Goal: Use online tool/utility: Utilize a website feature to perform a specific function

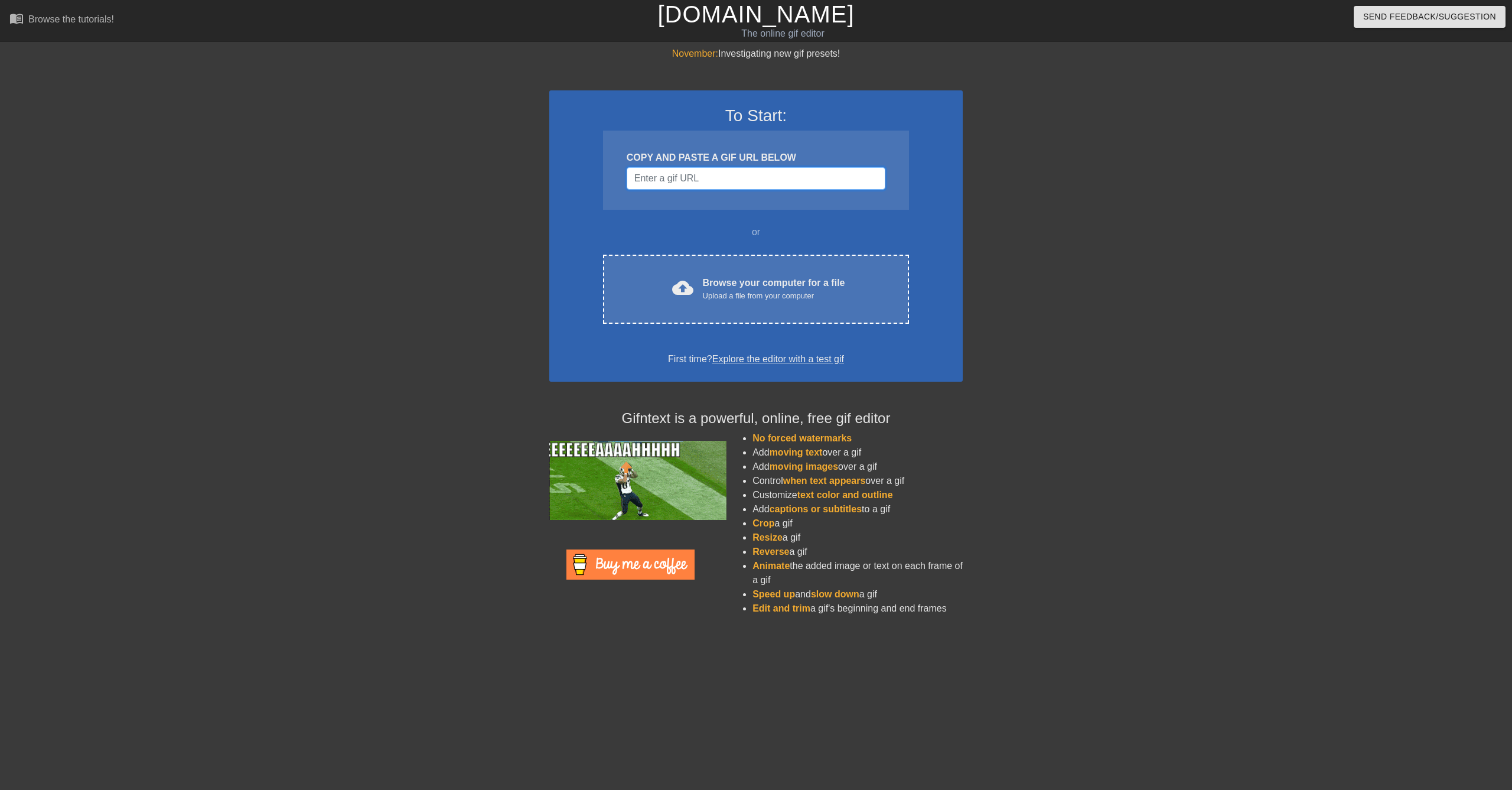
click at [751, 177] on input "Username" at bounding box center [756, 178] width 259 height 22
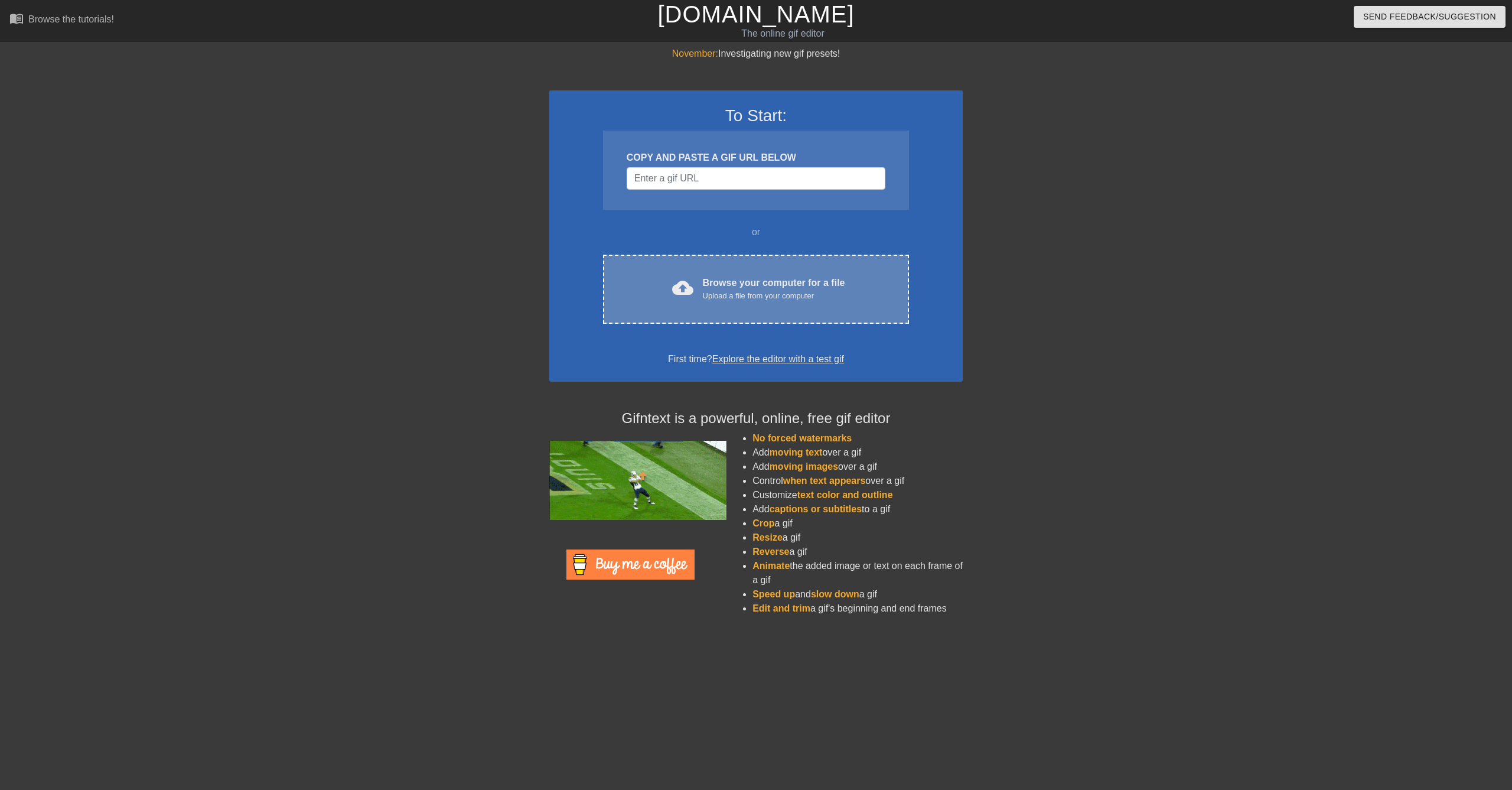
click at [763, 286] on div "Browse your computer for a file Upload a file from your computer" at bounding box center [774, 289] width 142 height 26
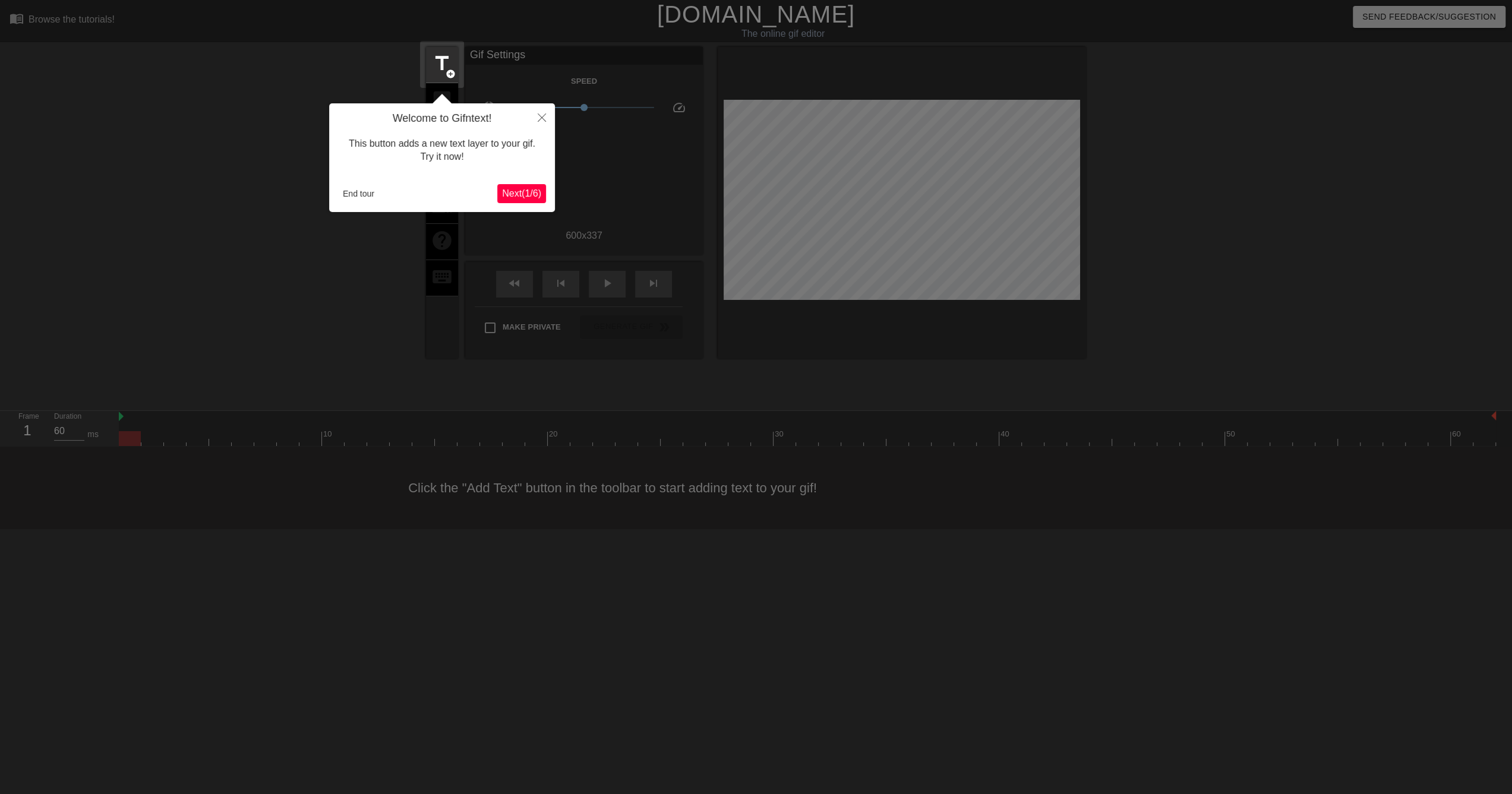
click at [532, 189] on span "Next ( 1 / 6 )" at bounding box center [521, 193] width 39 height 10
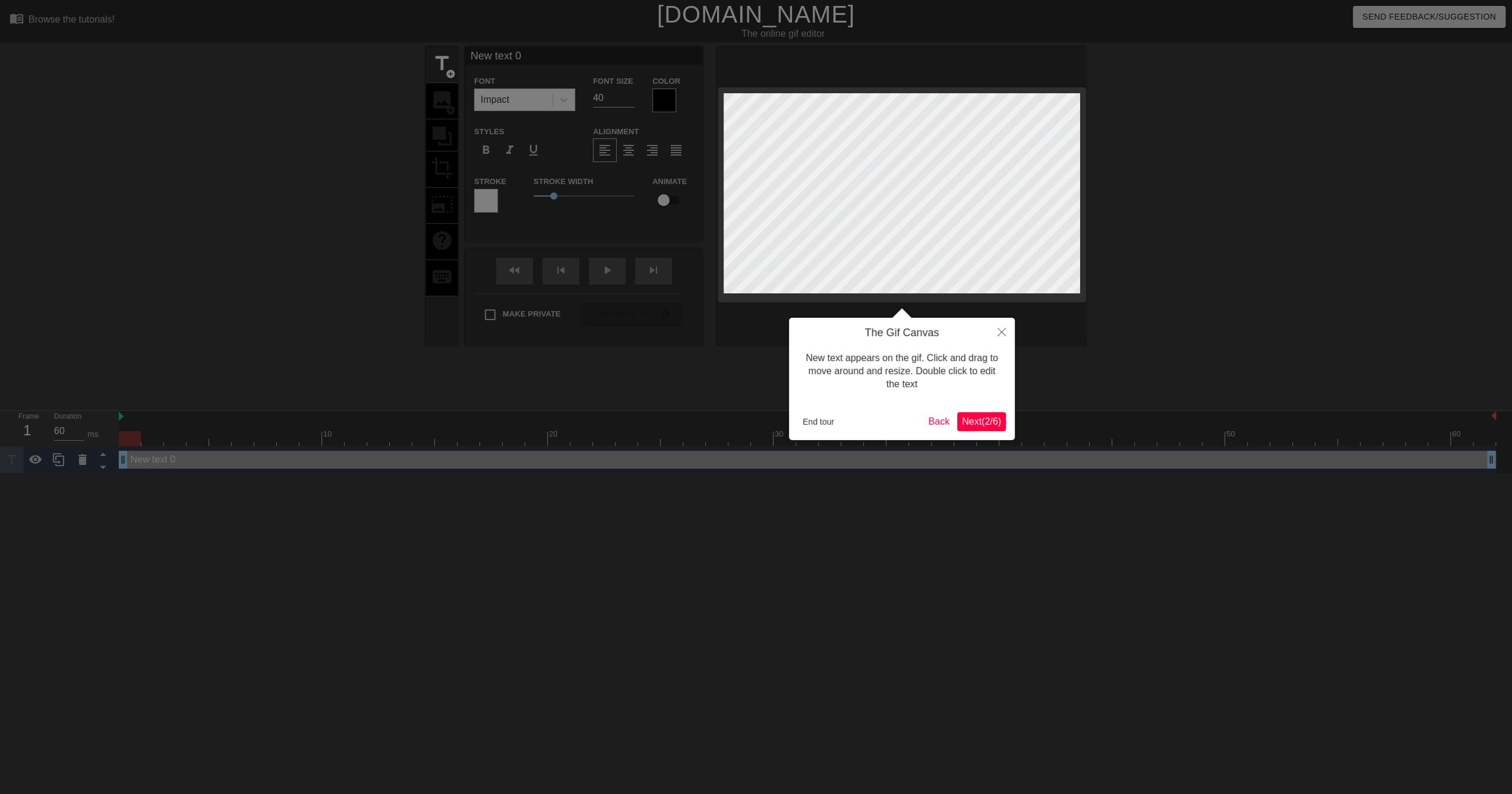
click at [982, 417] on span "Next ( 2 / 6 )" at bounding box center [981, 421] width 39 height 10
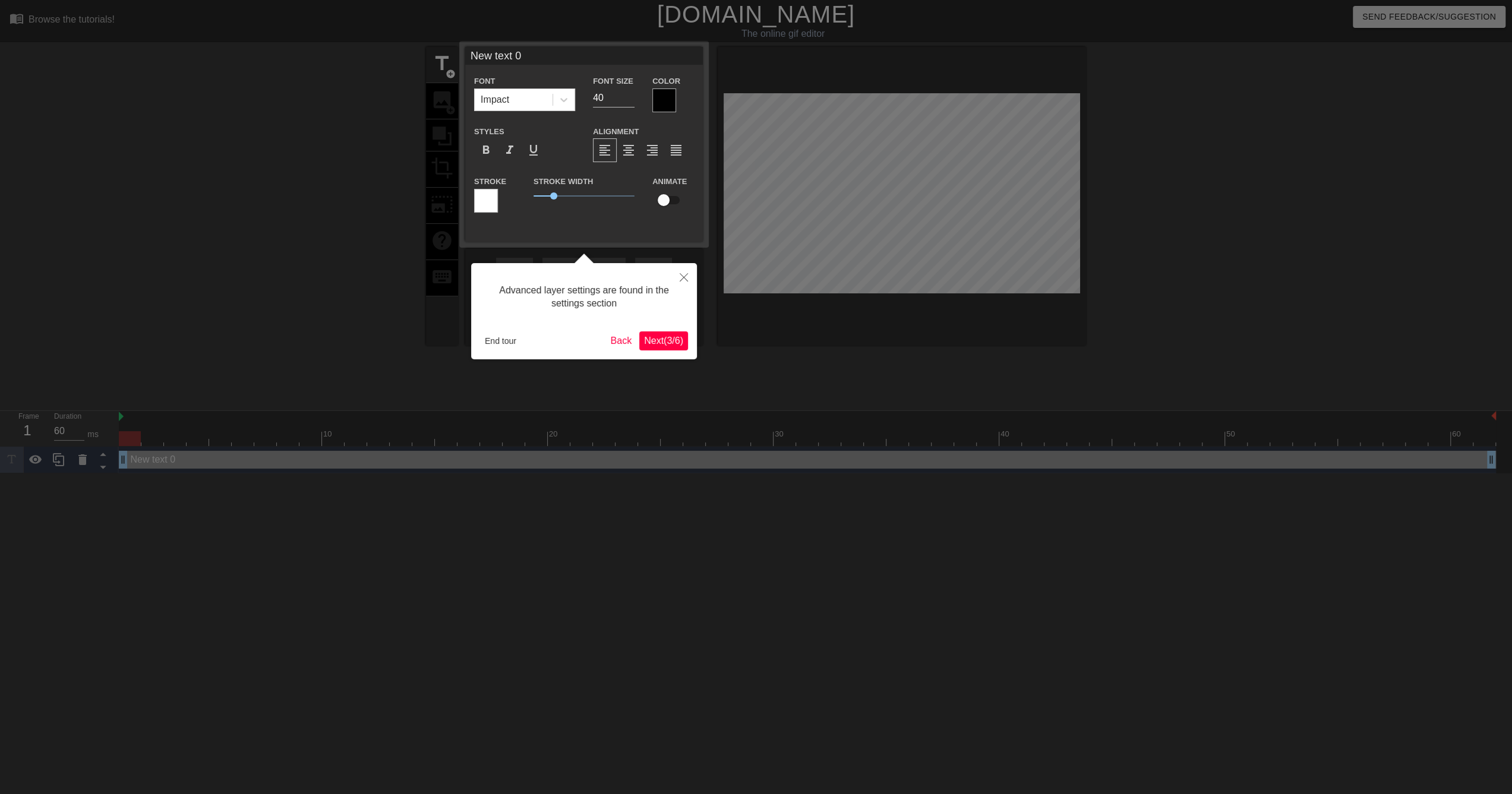
click at [647, 336] on span "Next ( 3 / 6 )" at bounding box center [664, 340] width 39 height 10
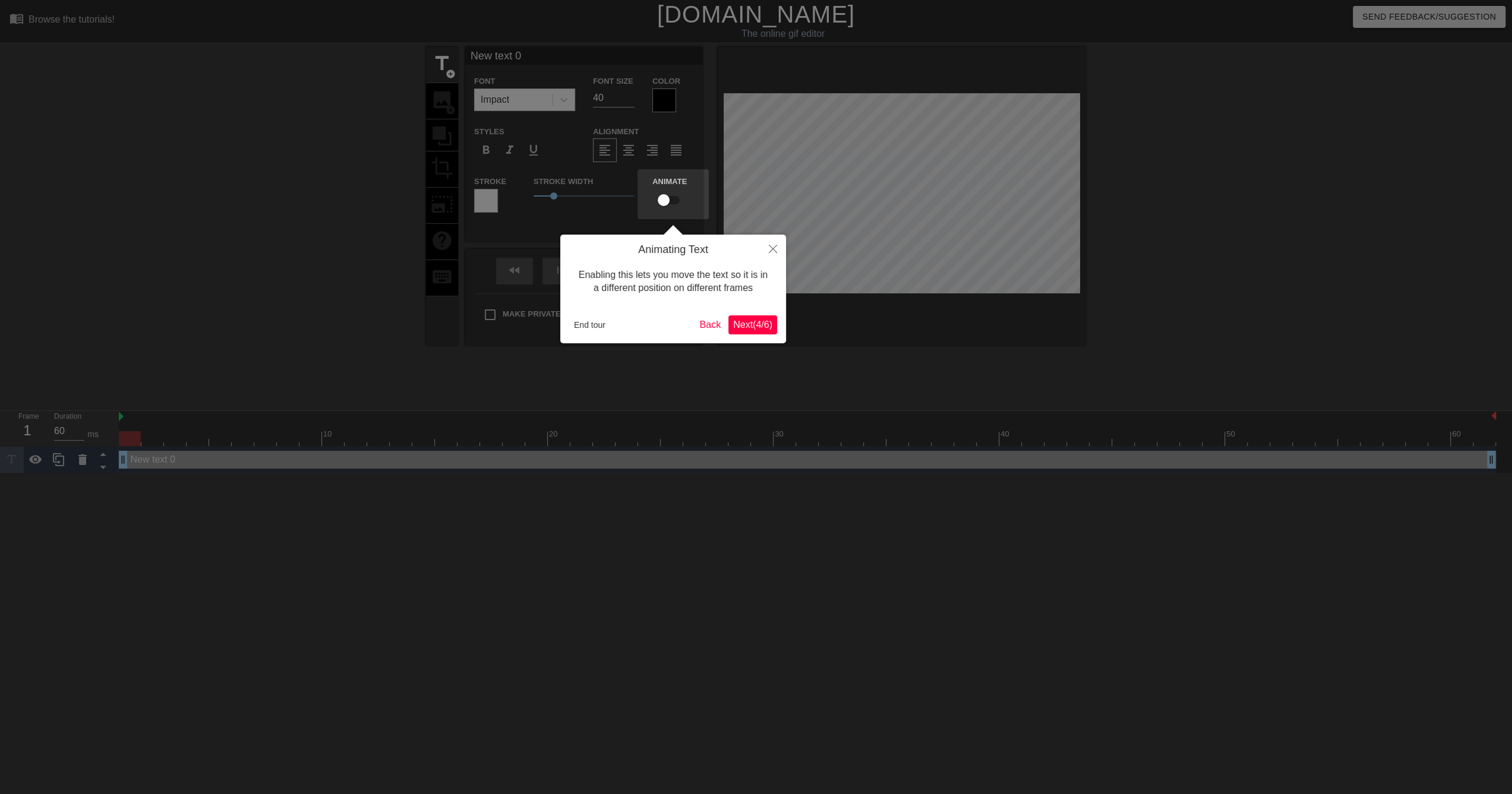
click at [740, 329] on span "Next ( 4 / 6 )" at bounding box center [752, 324] width 39 height 10
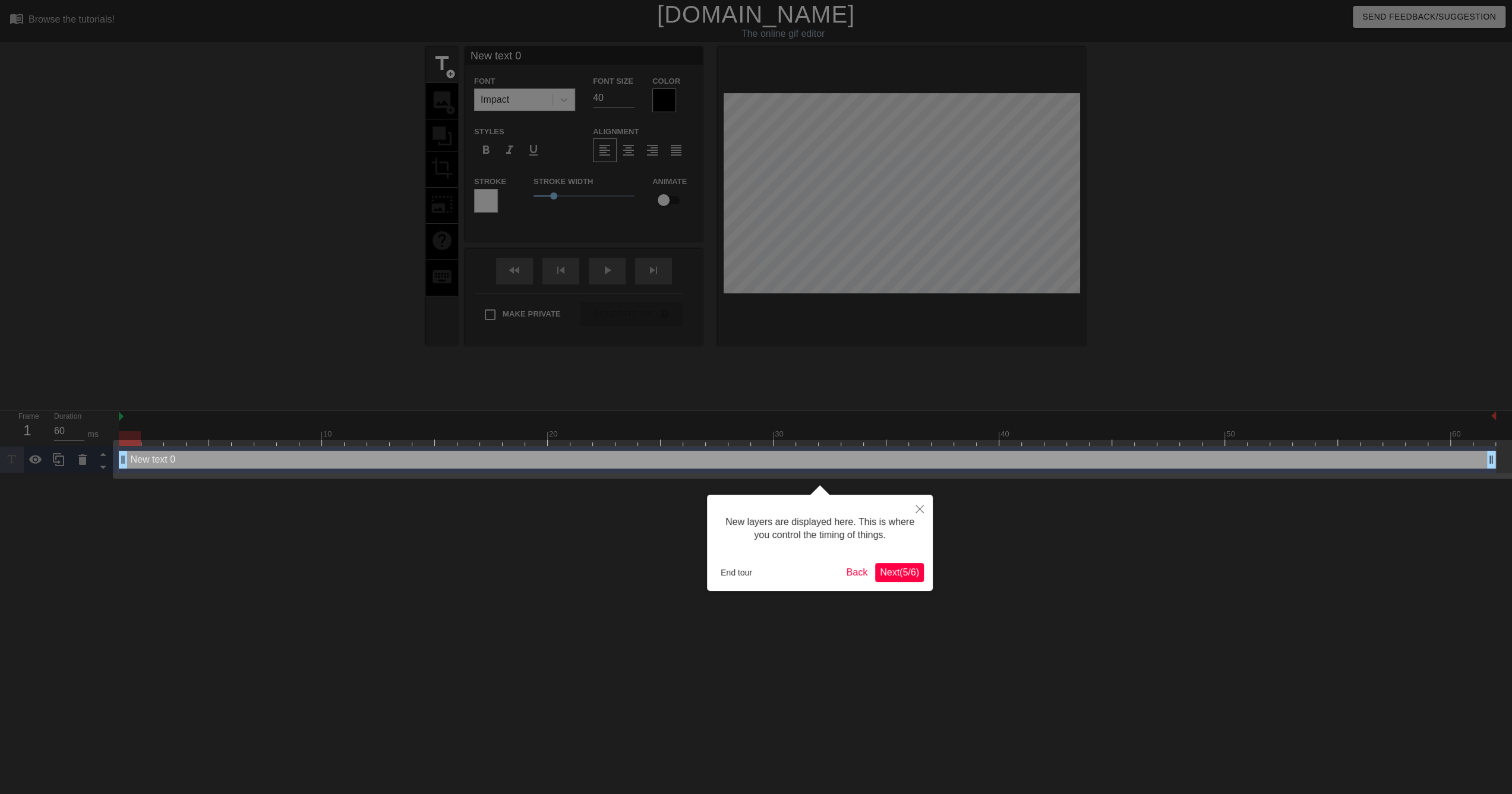
click at [890, 563] on button "Next ( 5 / 6 )" at bounding box center [899, 573] width 49 height 19
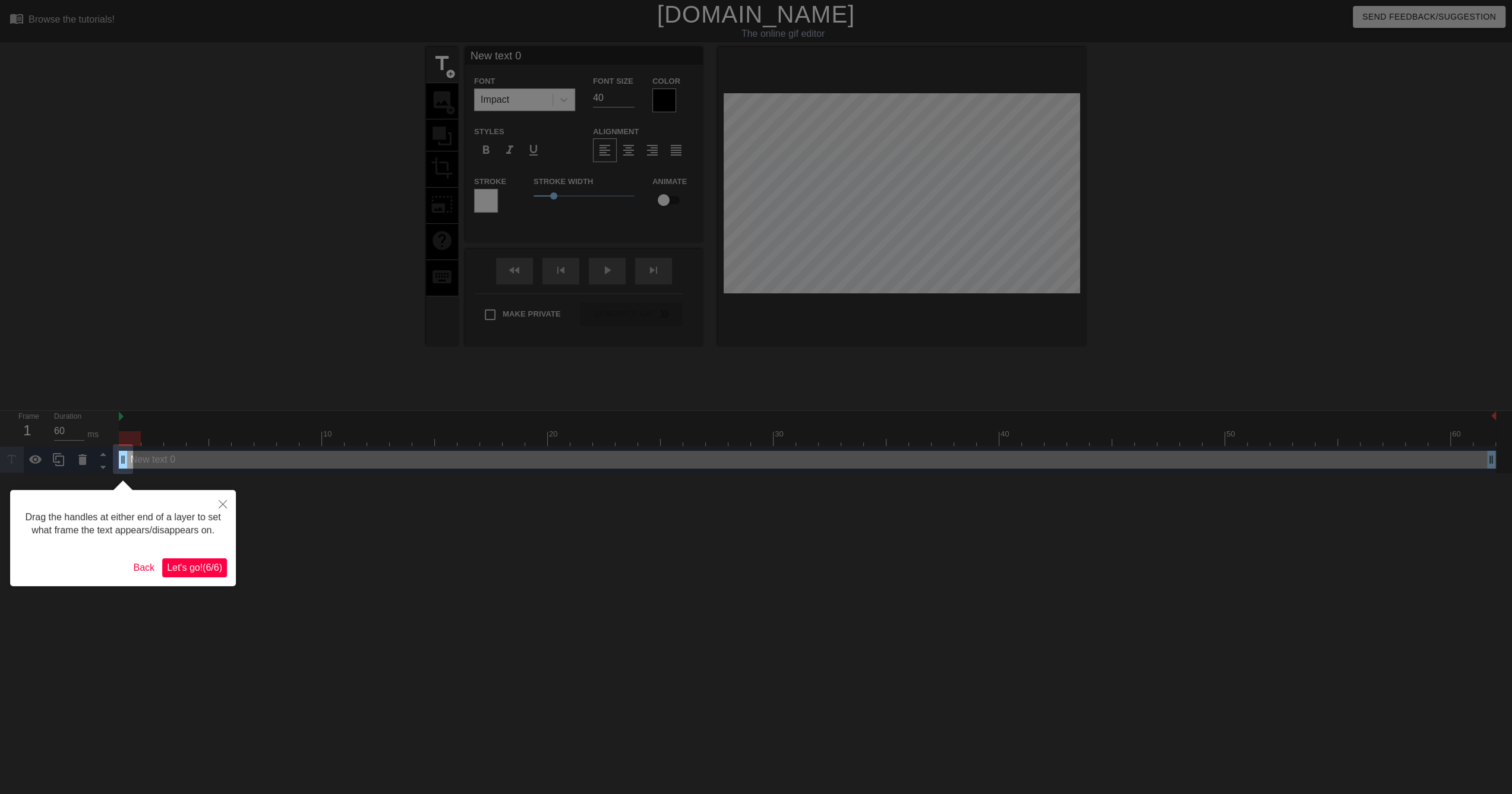
click at [187, 567] on span "Let's go! ( 6 / 6 )" at bounding box center [194, 567] width 55 height 10
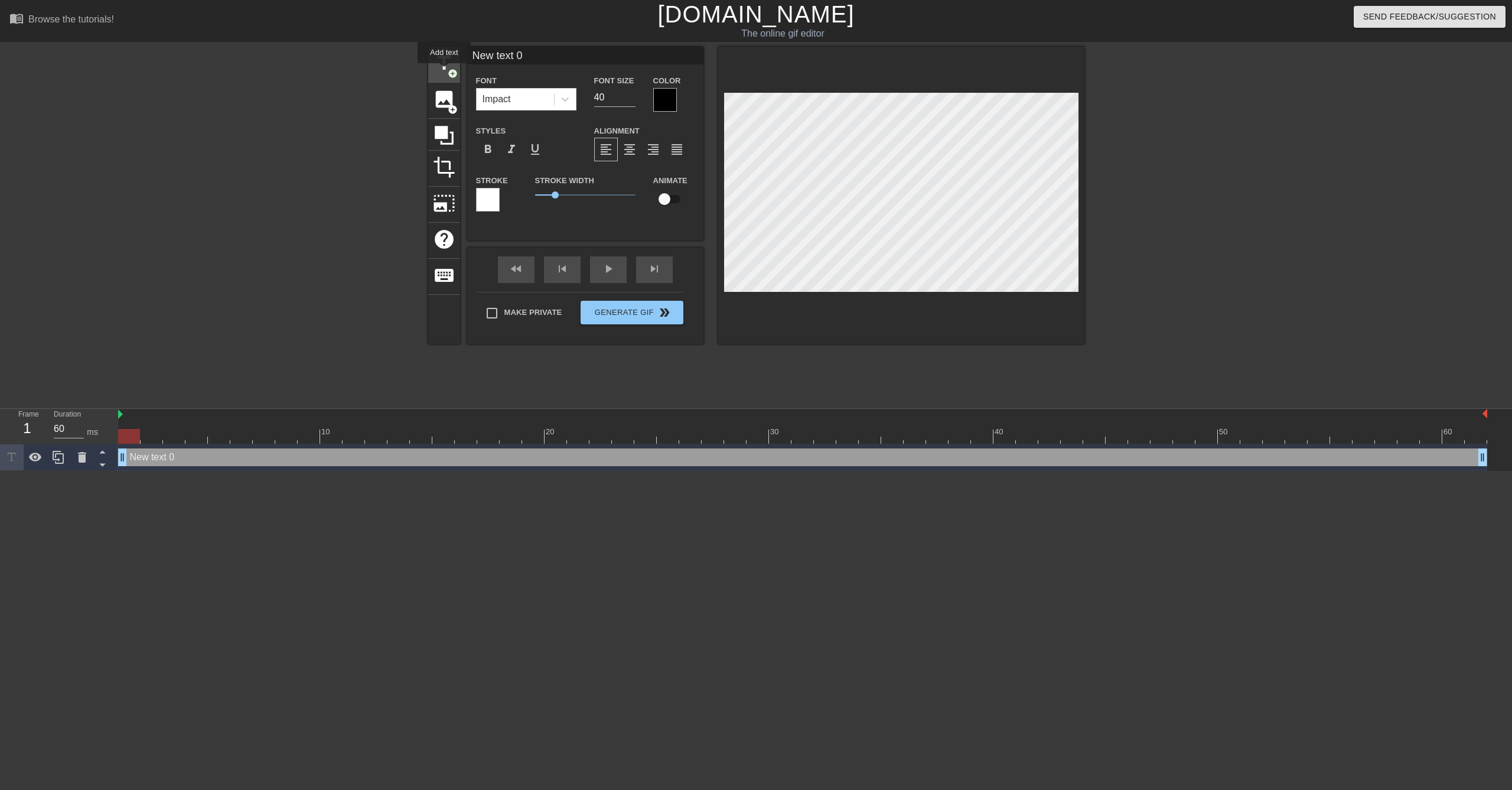
click at [444, 72] on span "title" at bounding box center [443, 63] width 22 height 22
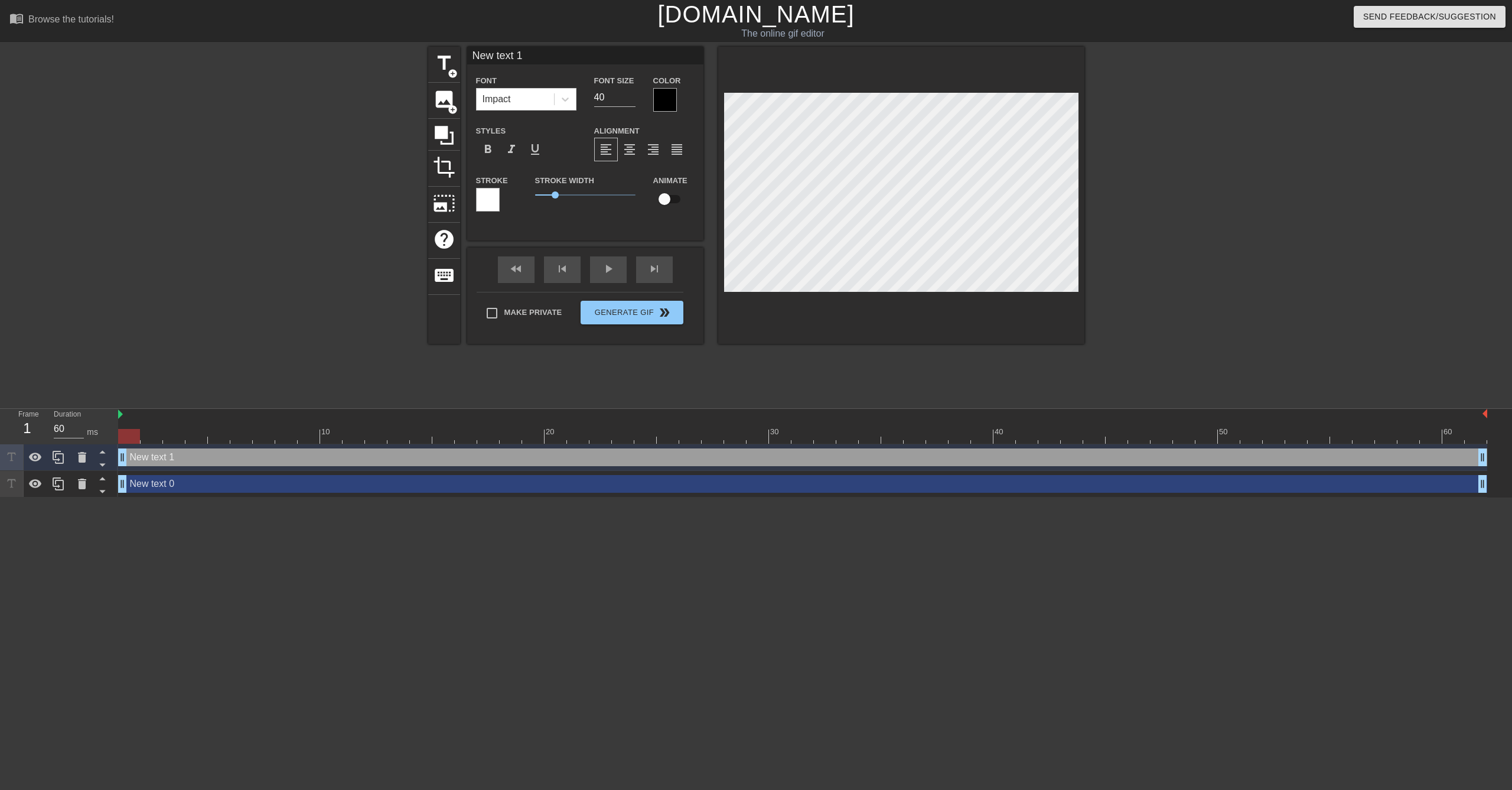
scroll to position [2, 2]
type input "E"
type textarea "E"
type input "Ed"
type textarea "Ed"
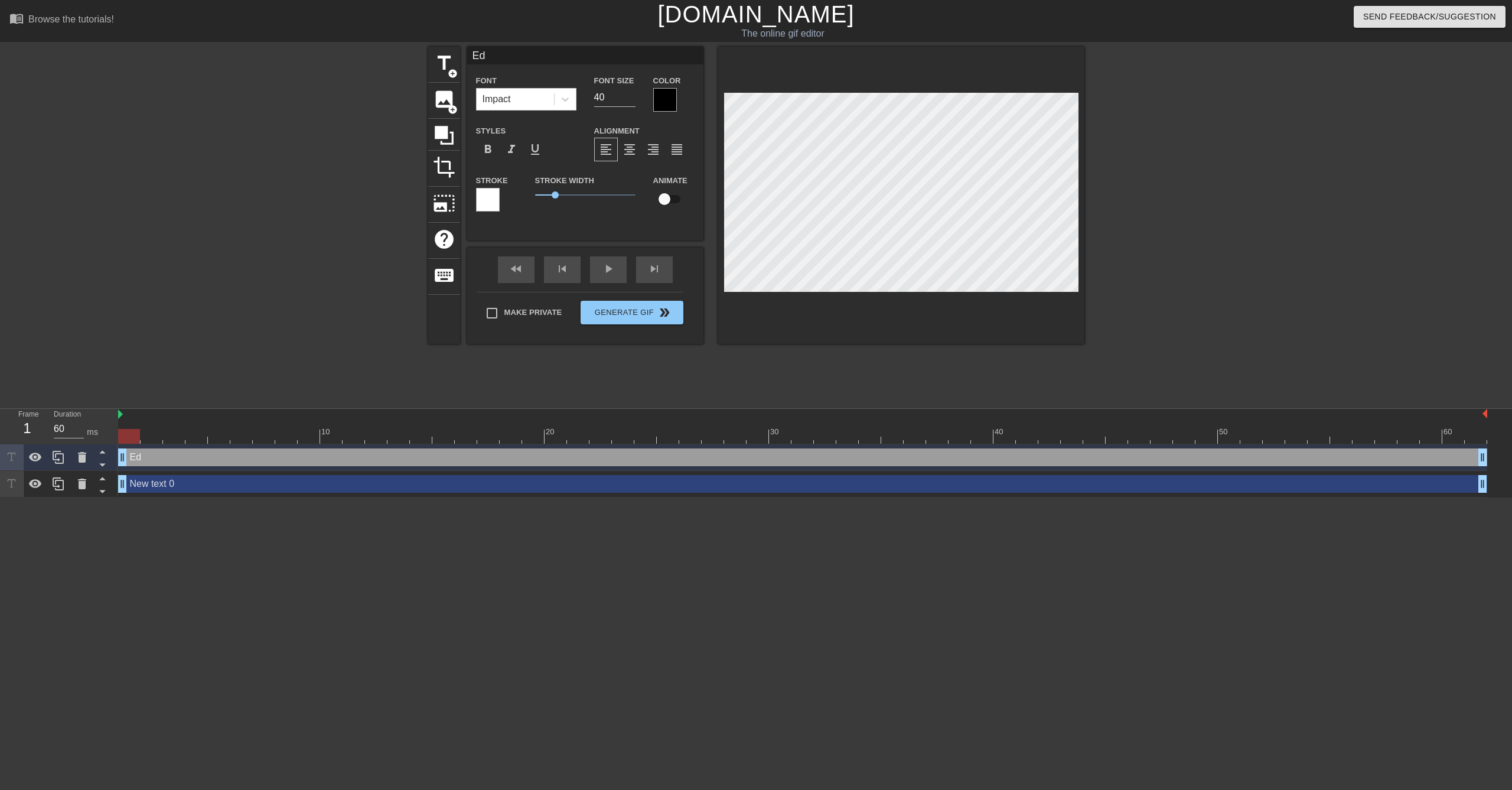
type input "Edd"
type textarea "Edd"
type input "Eddi"
type textarea "Eddi"
type input "[PERSON_NAME]"
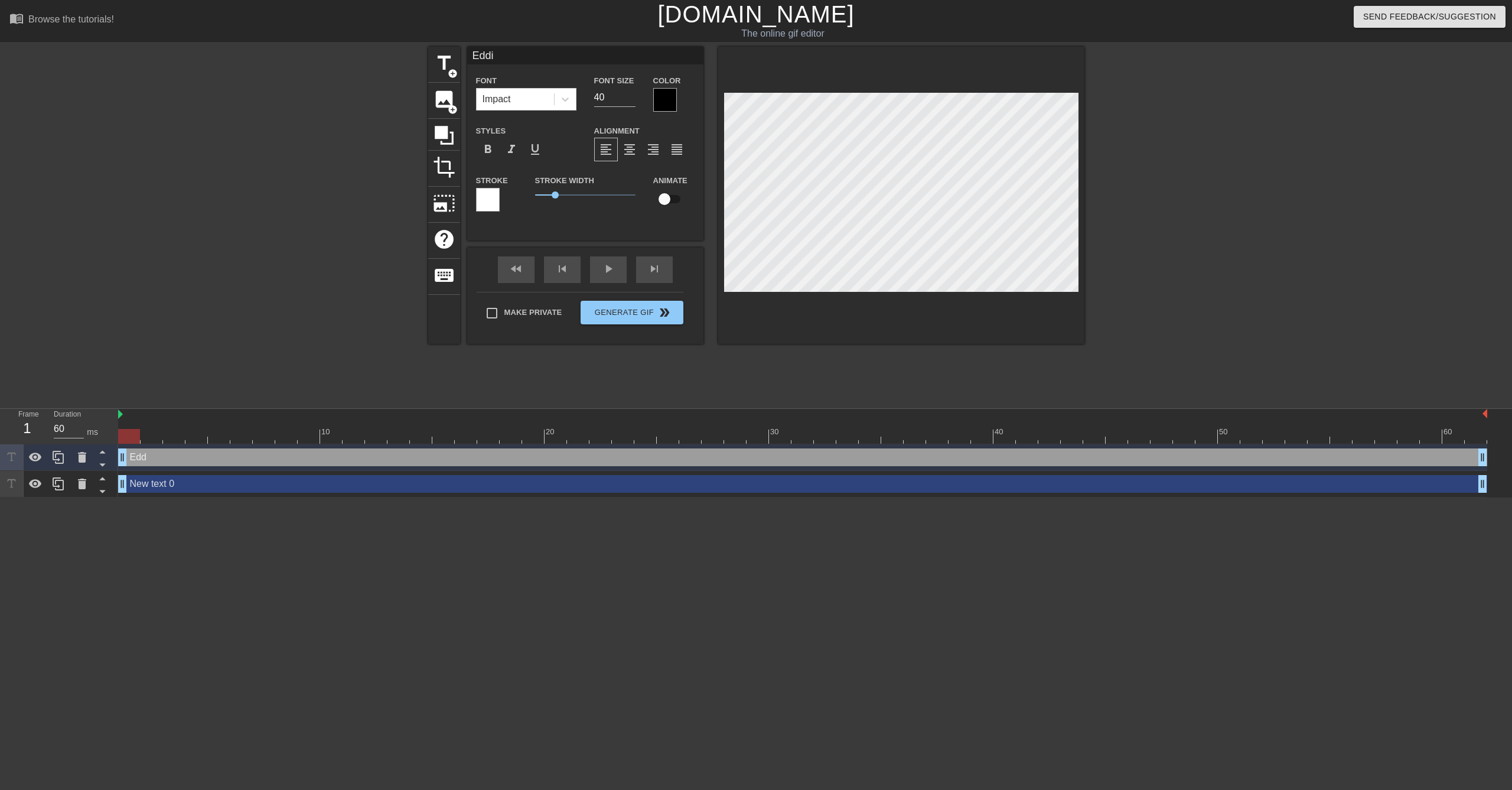
type textarea "[PERSON_NAME]"
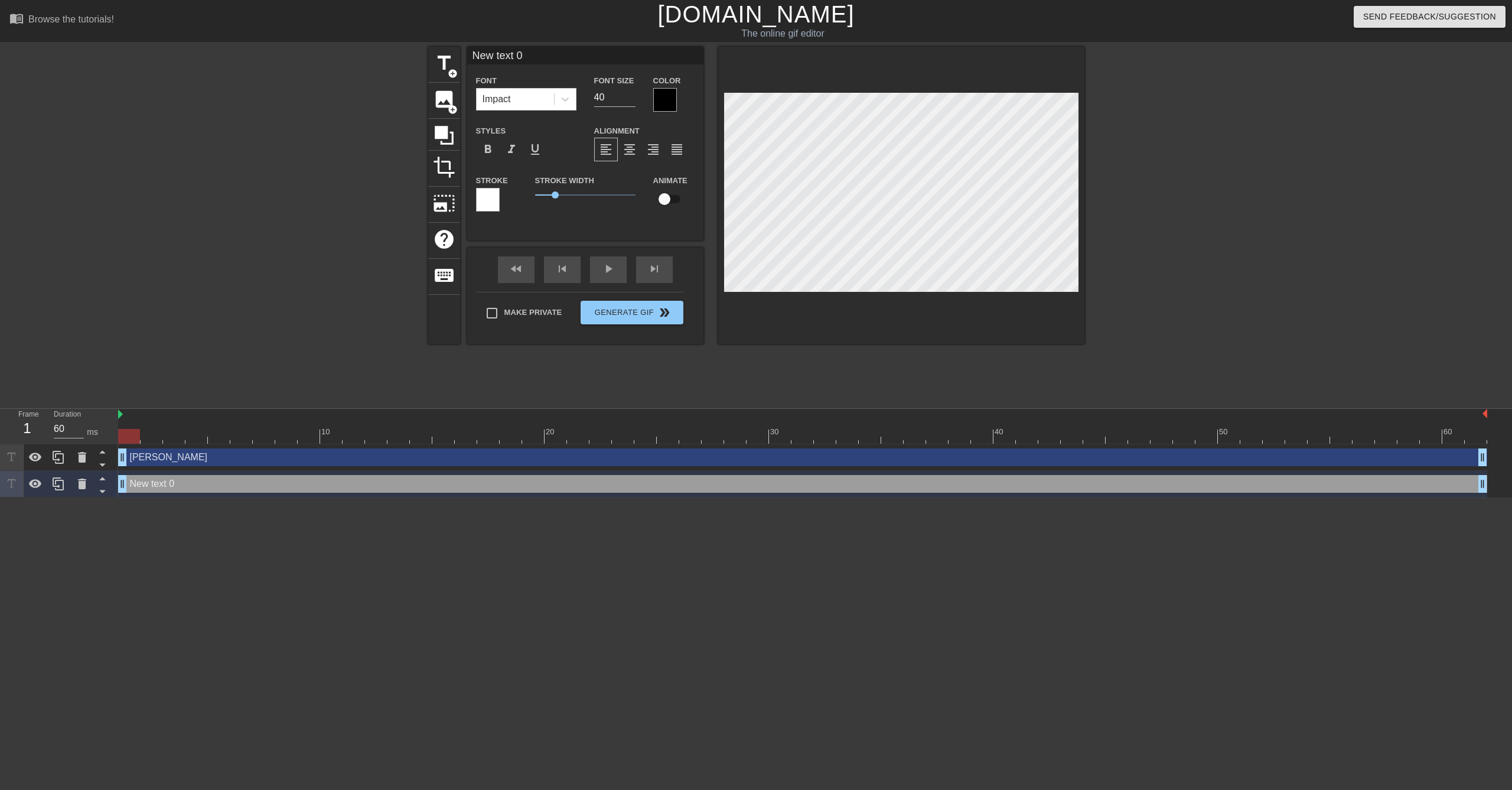
type input "New txt 0"
type textarea "New txt 0"
click at [1154, 212] on div at bounding box center [1187, 223] width 177 height 355
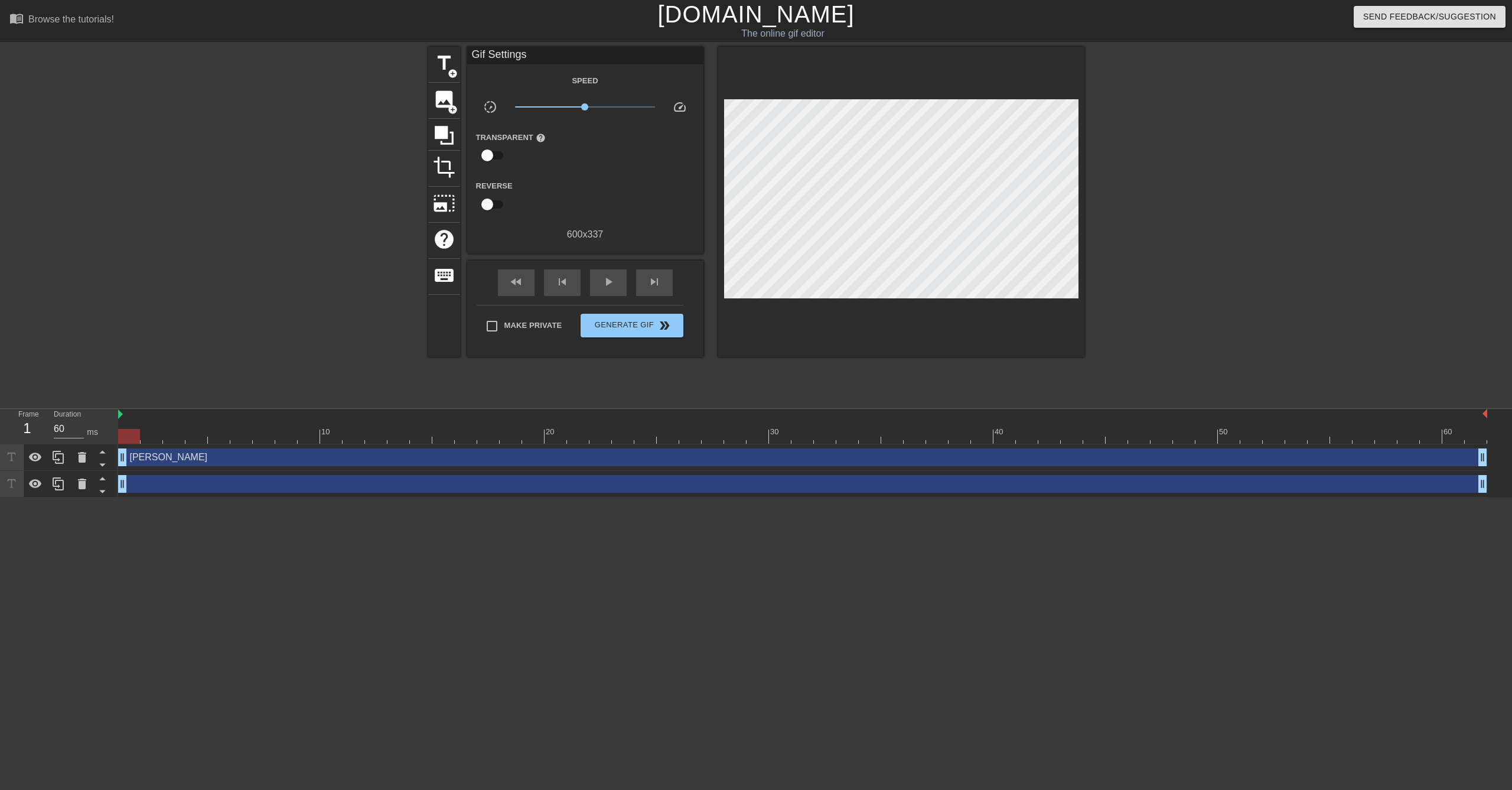
click at [1465, 458] on div "[PERSON_NAME] drag_handle drag_handle" at bounding box center [803, 457] width 1369 height 18
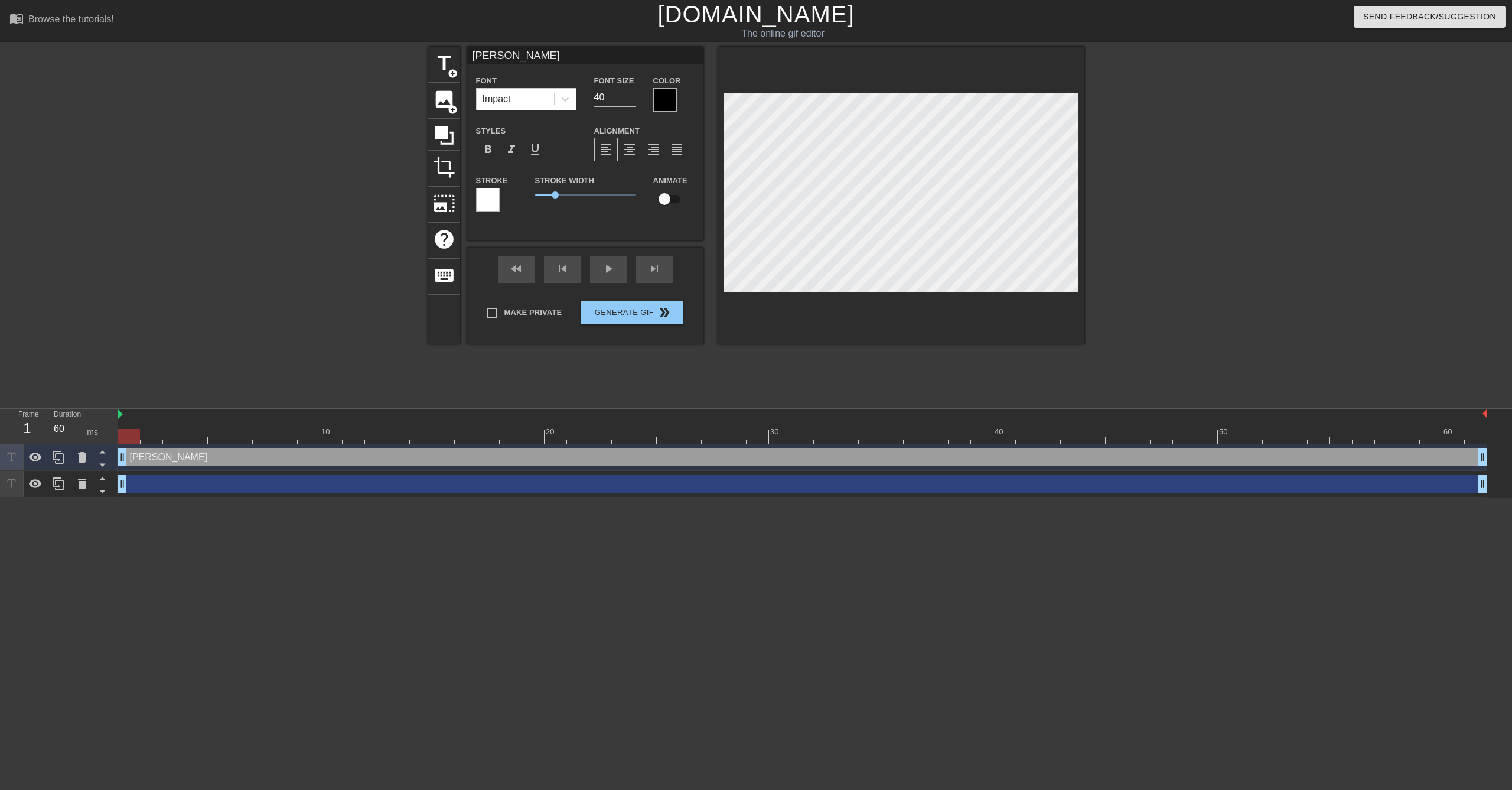
click at [1425, 458] on div "[PERSON_NAME] drag_handle drag_handle" at bounding box center [803, 457] width 1369 height 18
click at [337, 483] on div "drag_handle drag_handle" at bounding box center [803, 484] width 1369 height 18
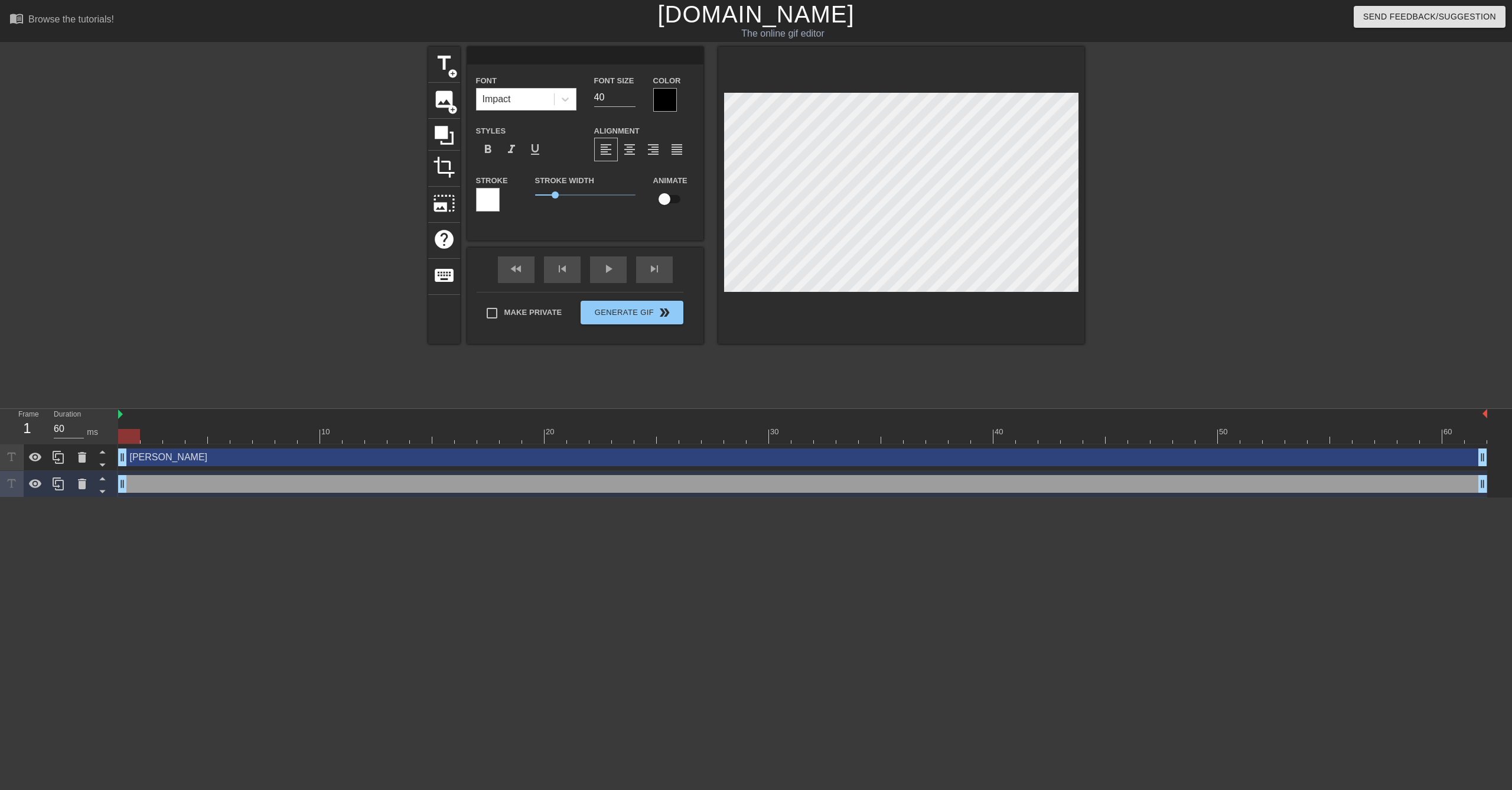
click at [559, 486] on div "drag_handle drag_handle" at bounding box center [803, 484] width 1369 height 18
click at [646, 478] on div "drag_handle drag_handle" at bounding box center [803, 484] width 1369 height 18
click at [657, 444] on div "10 20 30 40 50 60" at bounding box center [803, 427] width 1369 height 36
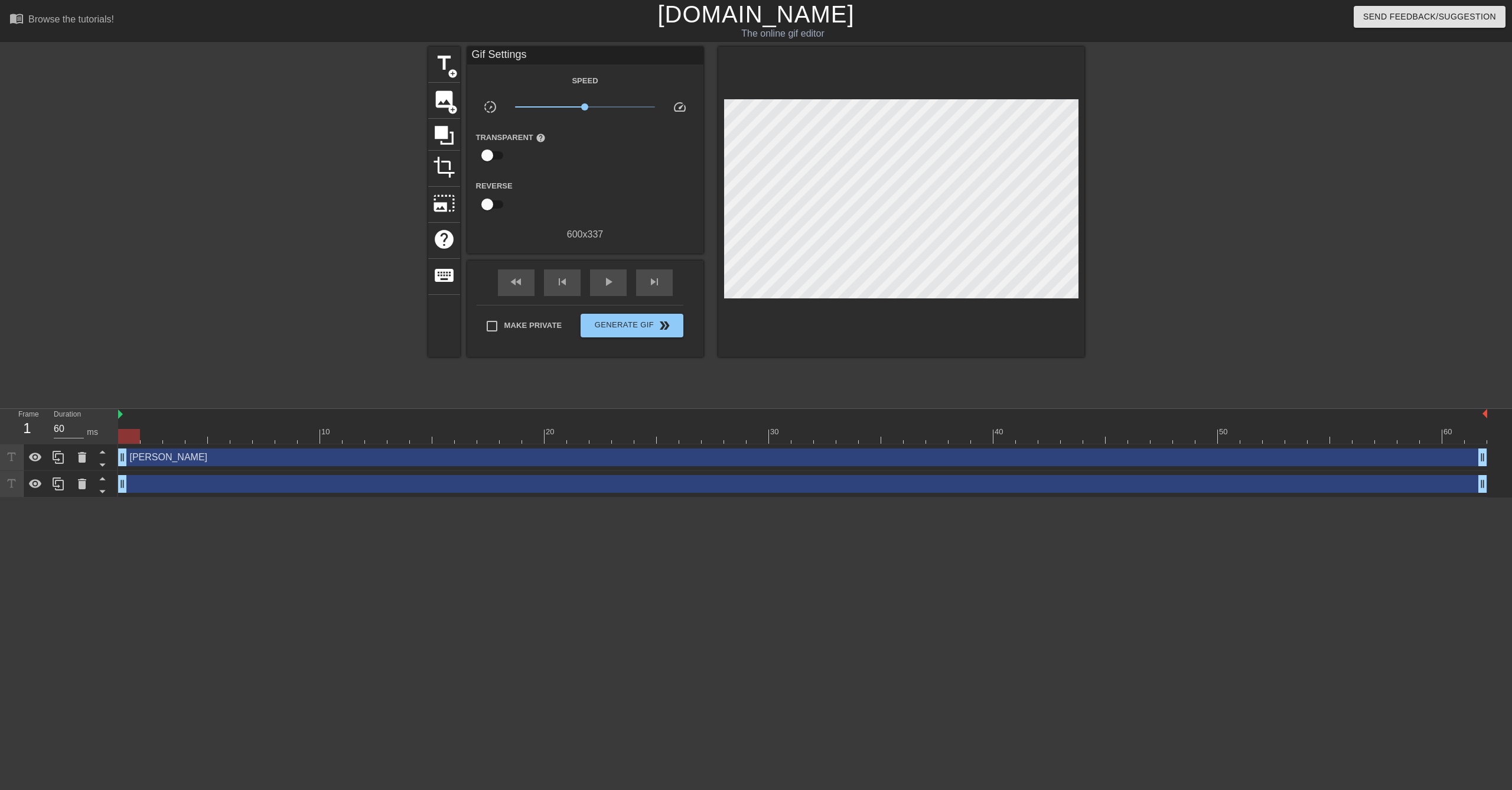
click at [647, 493] on div "drag_handle drag_handle" at bounding box center [803, 484] width 1369 height 26
click at [606, 455] on div "[PERSON_NAME] drag_handle drag_handle" at bounding box center [803, 457] width 1369 height 18
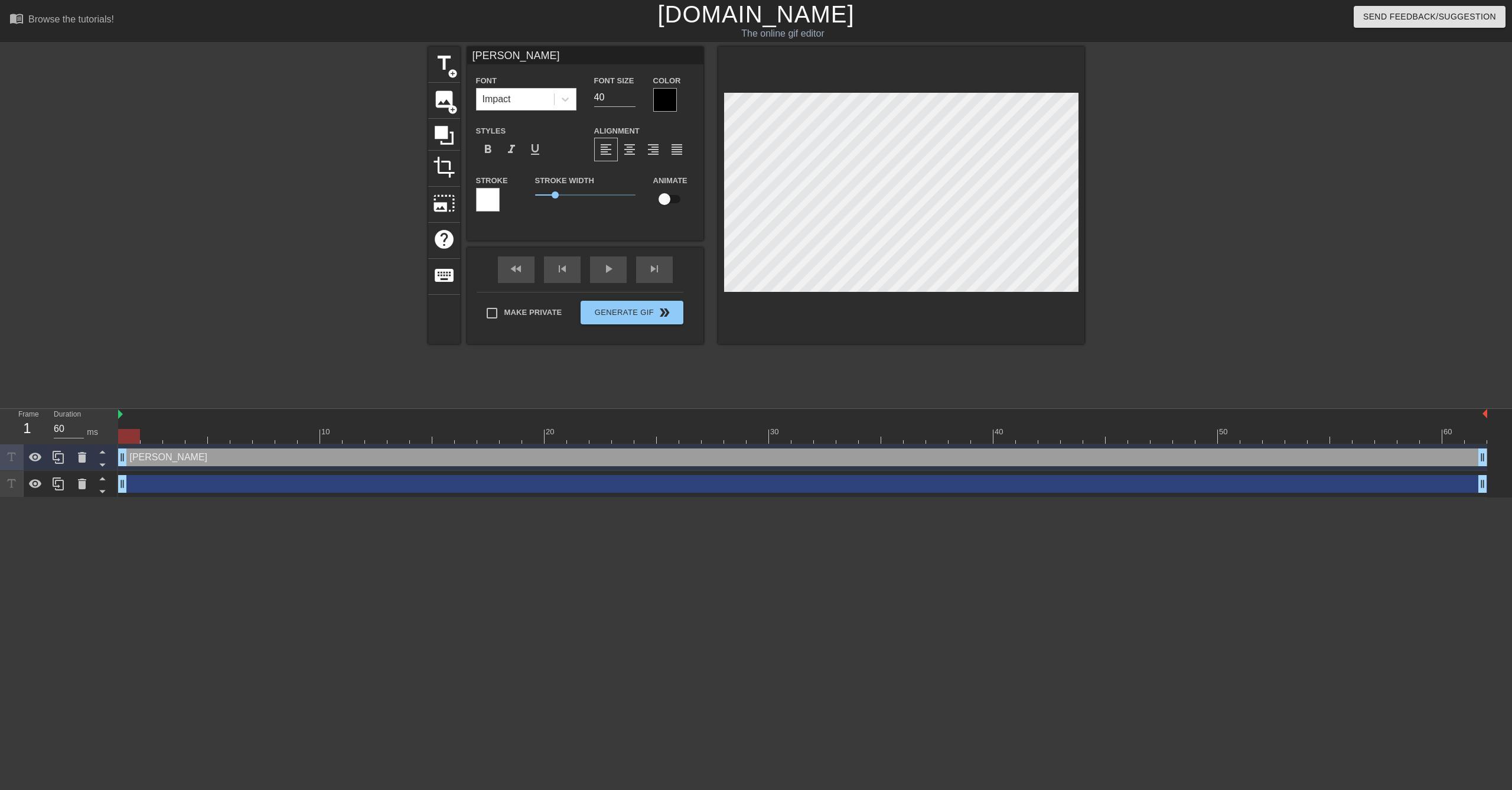
click at [608, 484] on div "drag_handle drag_handle" at bounding box center [803, 484] width 1369 height 18
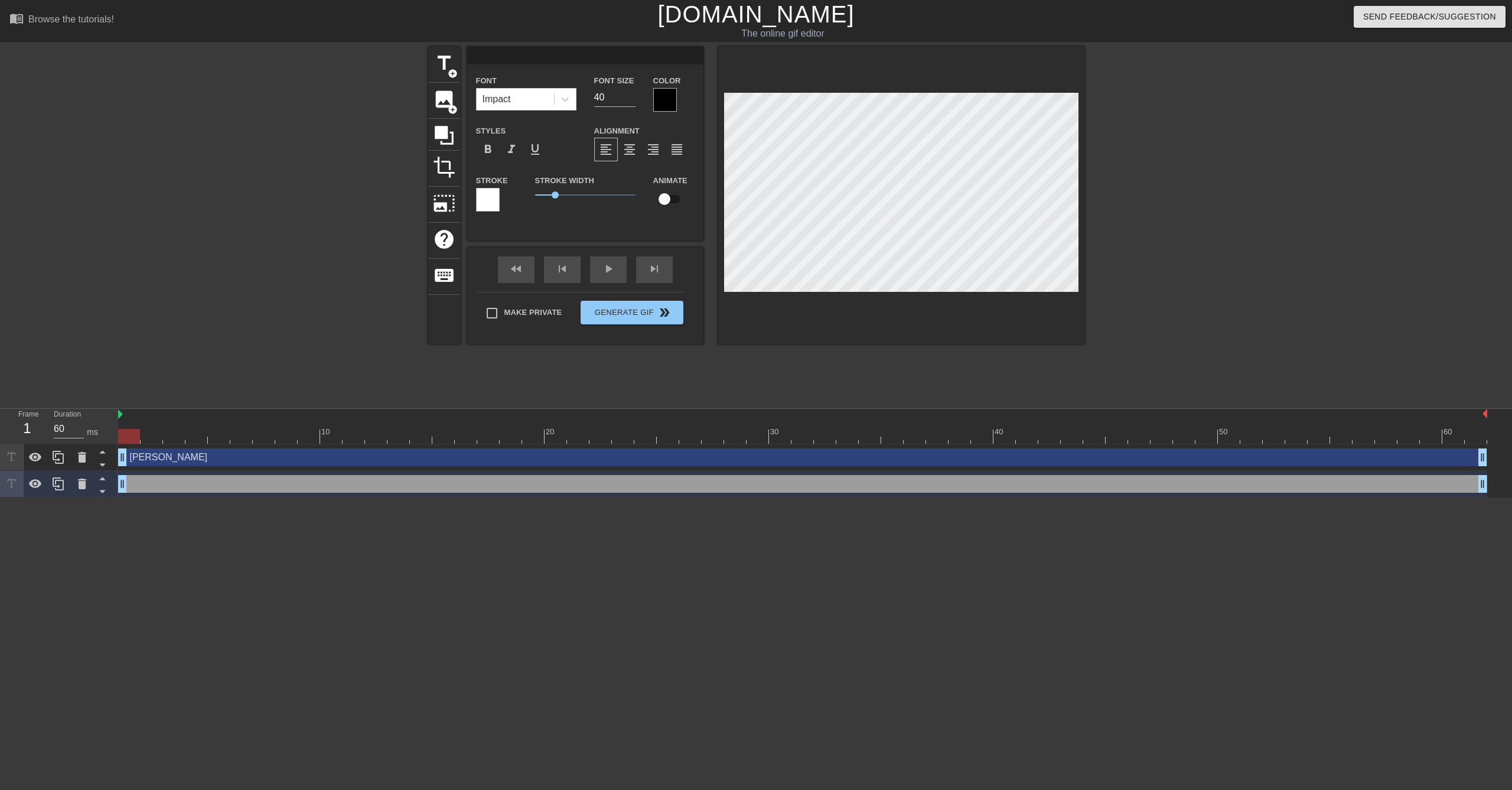
click at [613, 455] on div "[PERSON_NAME] drag_handle drag_handle" at bounding box center [803, 457] width 1369 height 18
type input "[PERSON_NAME]"
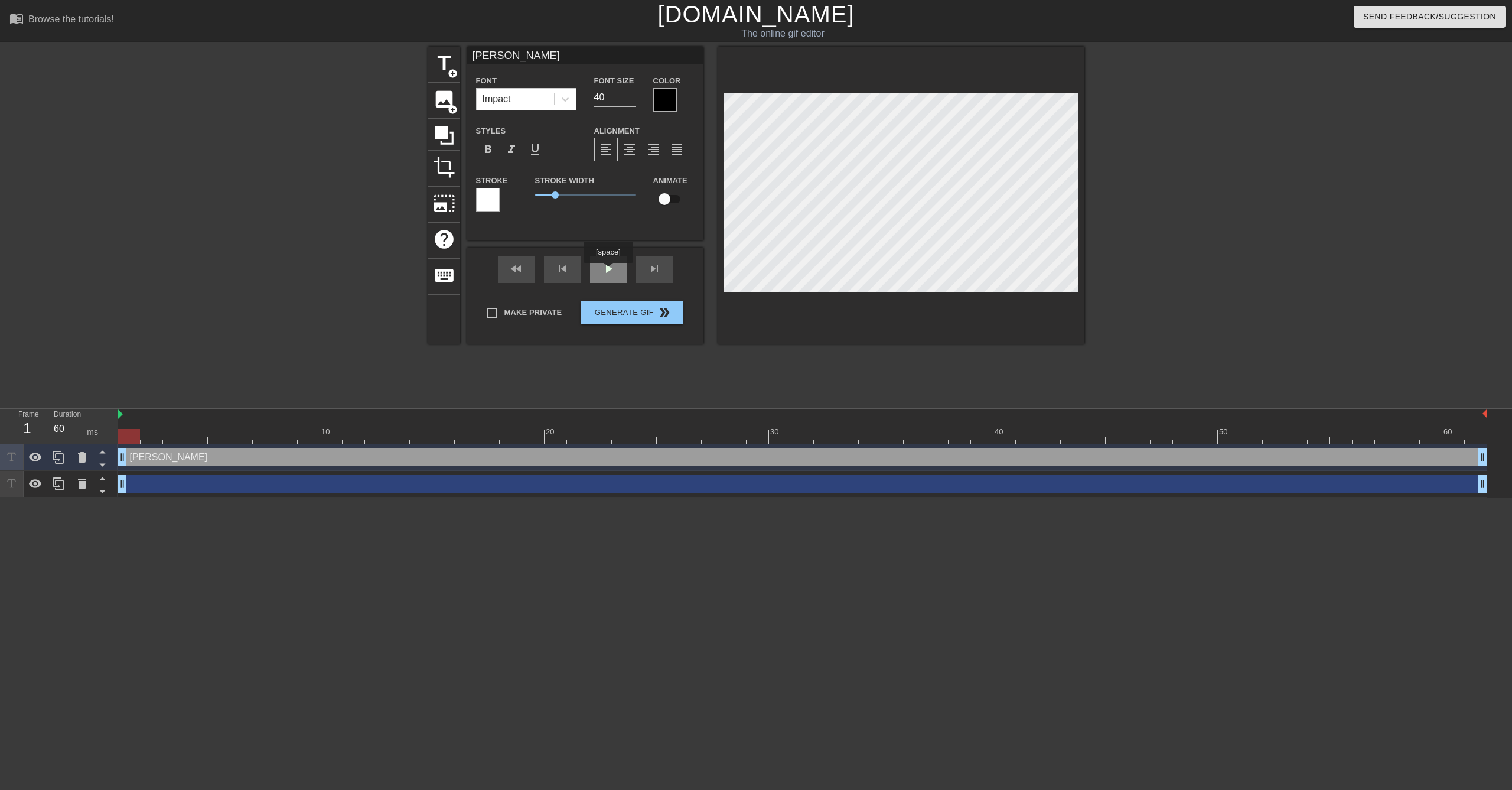
click at [608, 271] on div "play_arrow" at bounding box center [608, 270] width 36 height 26
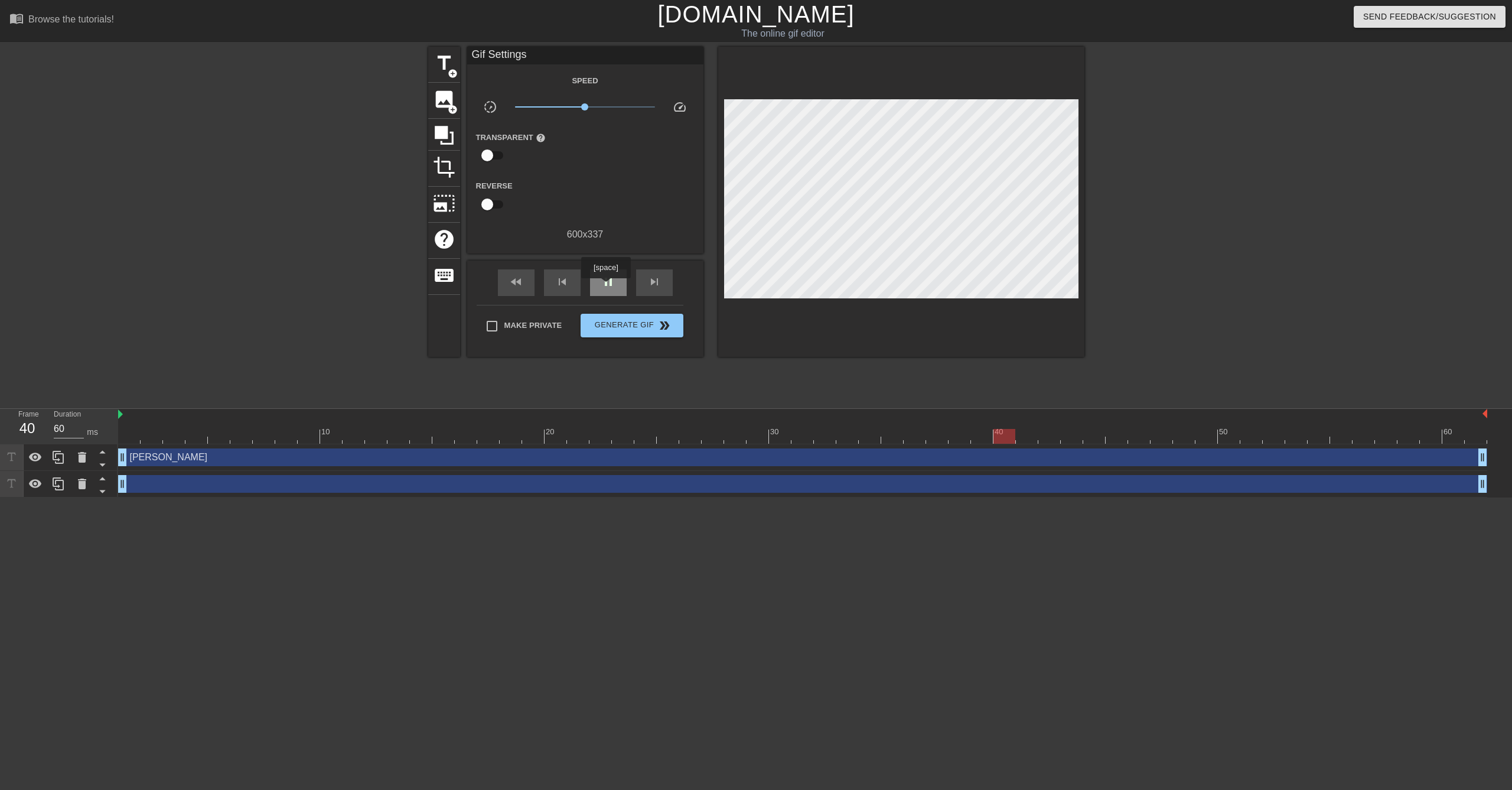
click at [606, 287] on span "pause" at bounding box center [608, 281] width 14 height 14
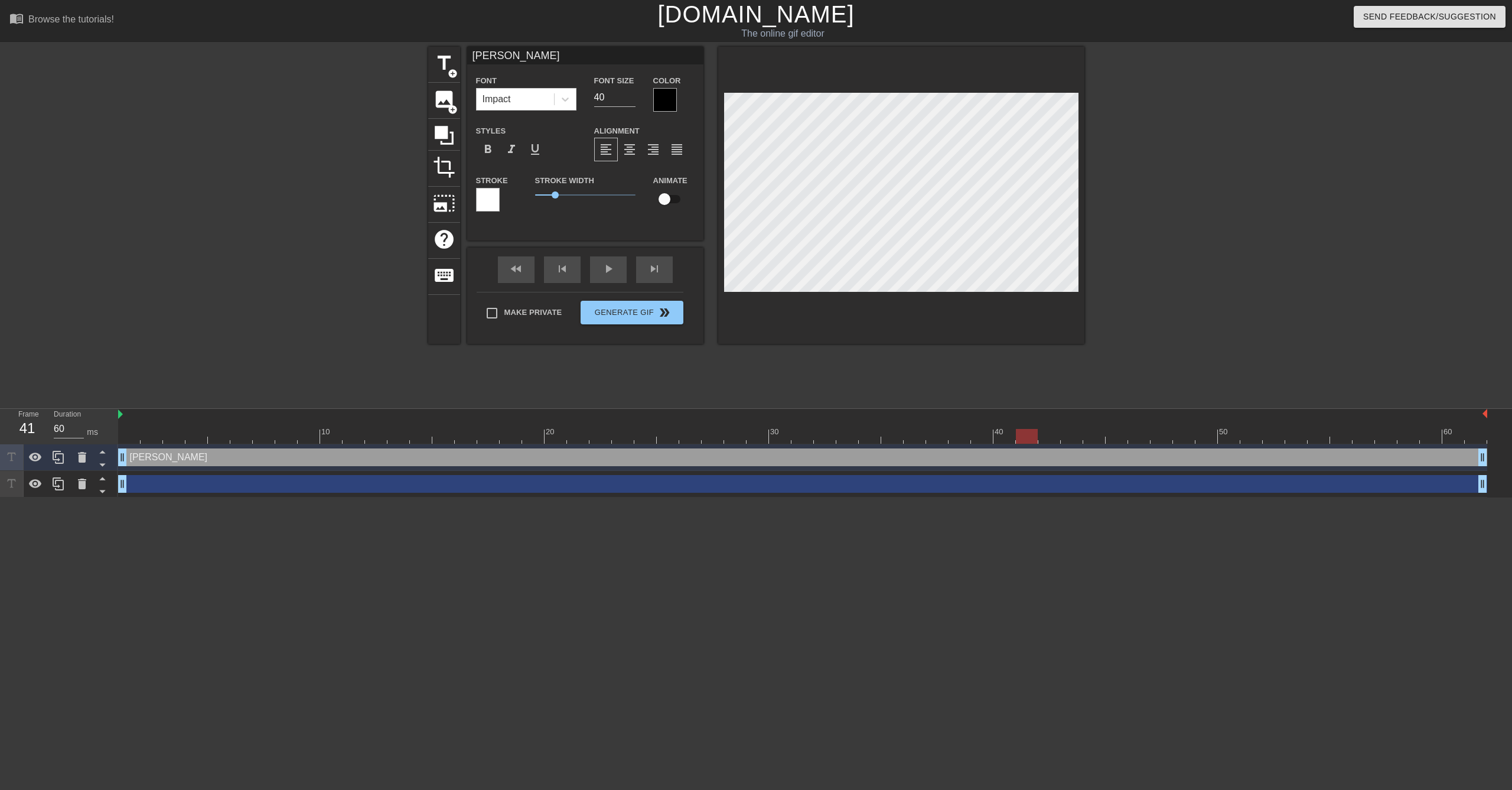
type input "Edde"
type textarea "Edde"
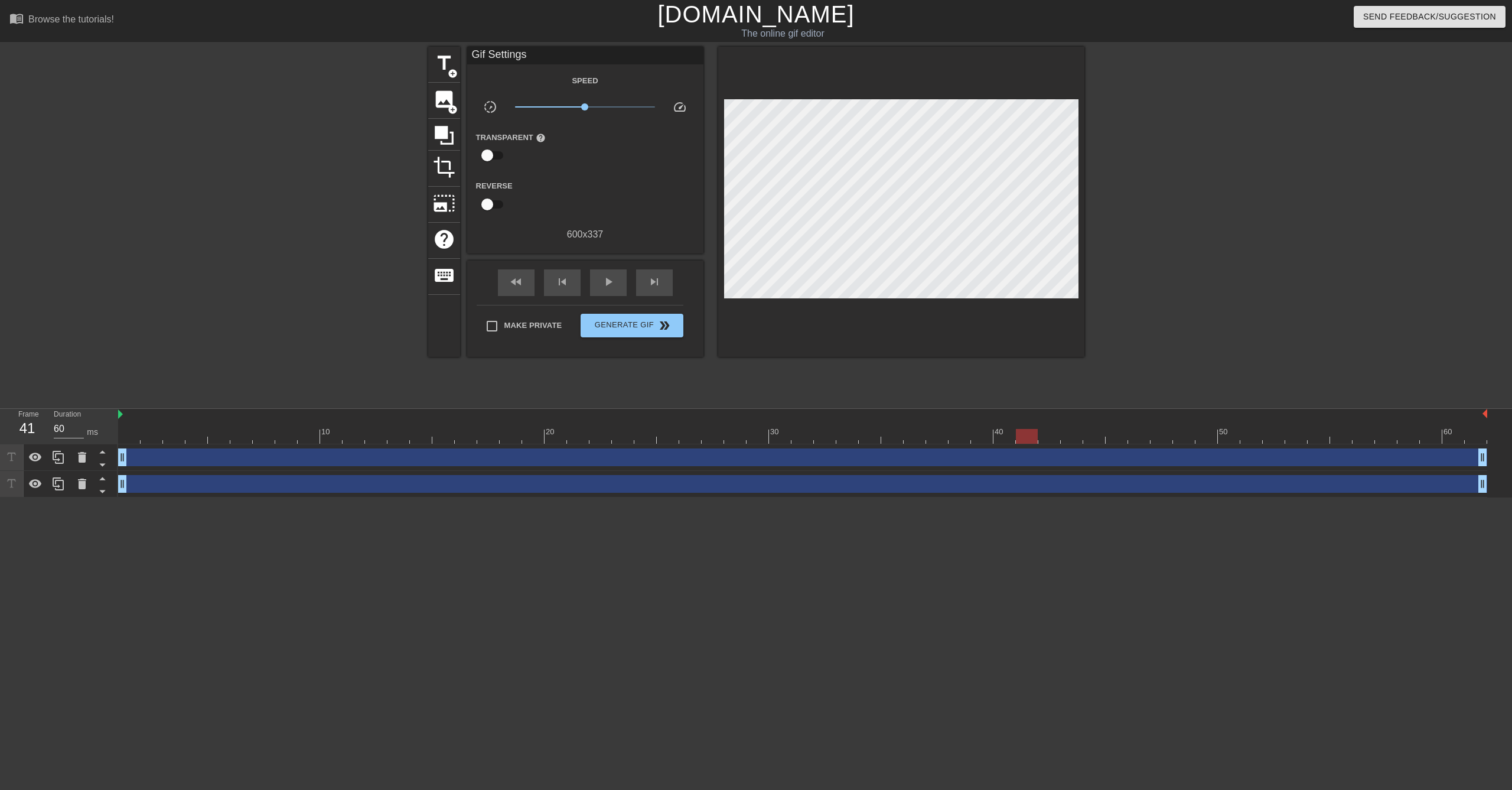
click at [837, 390] on div "title add_circle image add_circle crop photo_size_select_large help keyboard Gi…" at bounding box center [756, 223] width 656 height 355
click at [614, 287] on span "play_arrow" at bounding box center [608, 281] width 14 height 14
click at [616, 283] on div "pause" at bounding box center [608, 283] width 36 height 26
click at [445, 114] on div "image add_circle" at bounding box center [443, 100] width 32 height 36
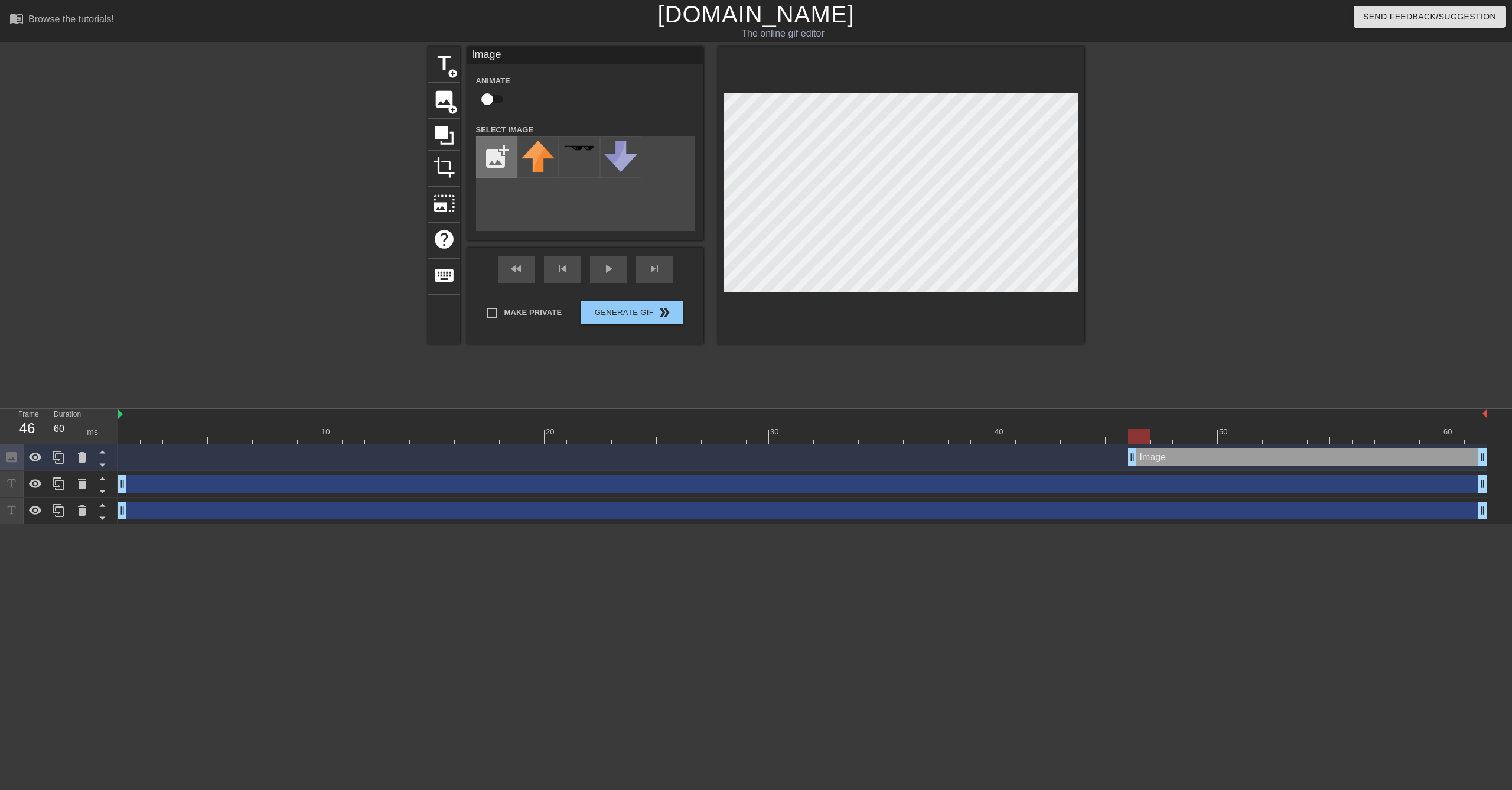
click at [491, 165] on input "file" at bounding box center [497, 157] width 40 height 40
type input "C:\fakepath\[US_STATE]_Sooners_logo.svg.png"
click at [543, 169] on img at bounding box center [538, 162] width 33 height 43
click at [602, 267] on div "fast_rewind skip_previous play_arrow skip_next" at bounding box center [585, 269] width 192 height 44
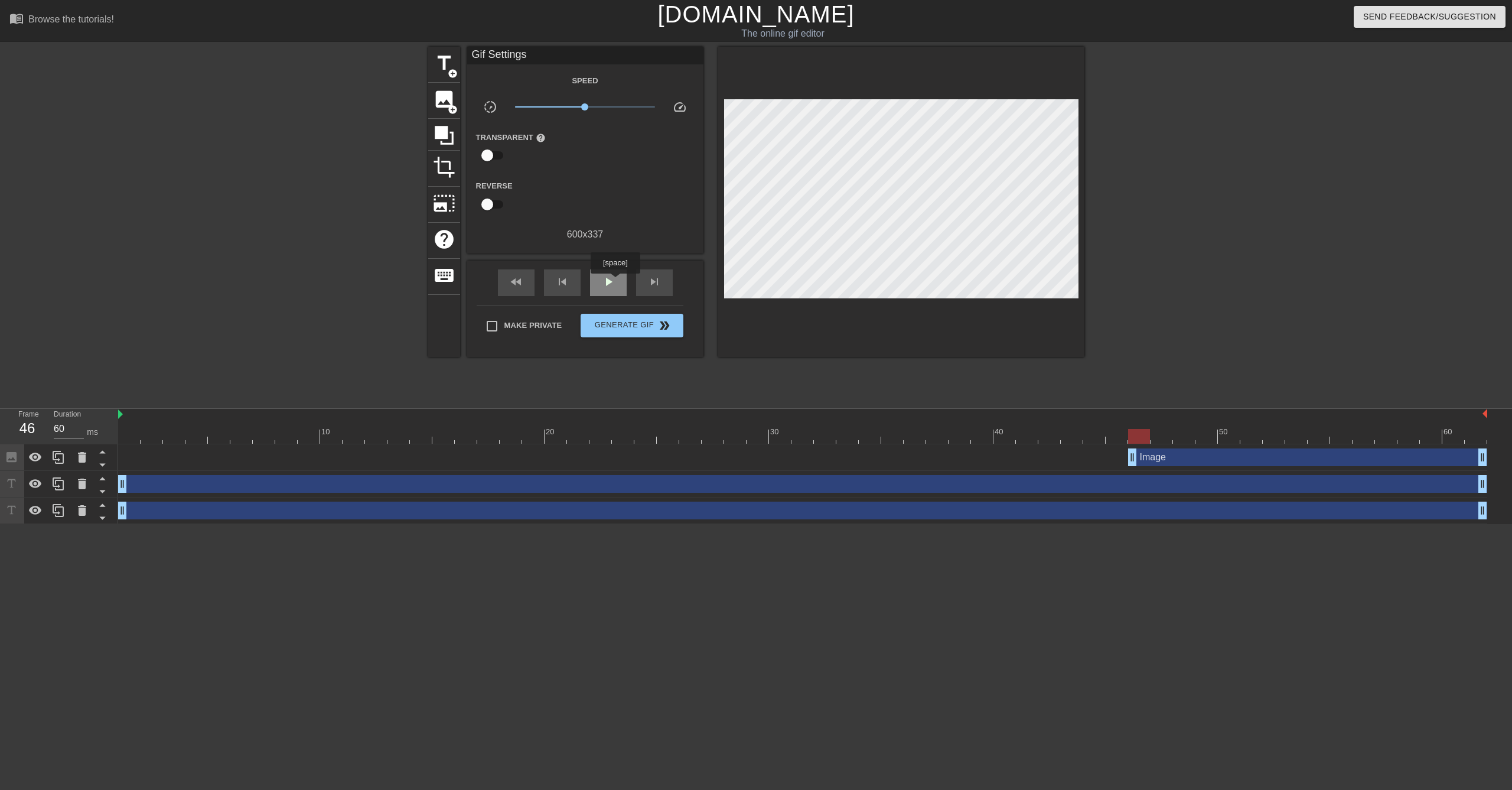
click at [613, 282] on span "play_arrow" at bounding box center [608, 281] width 14 height 14
click at [616, 281] on div "pause" at bounding box center [608, 283] width 36 height 26
drag, startPoint x: 1132, startPoint y: 464, endPoint x: 1126, endPoint y: 463, distance: 6.1
click at [1126, 463] on div "Image drag_handle drag_handle" at bounding box center [803, 457] width 1369 height 18
drag, startPoint x: 1133, startPoint y: 458, endPoint x: 1121, endPoint y: 458, distance: 12.0
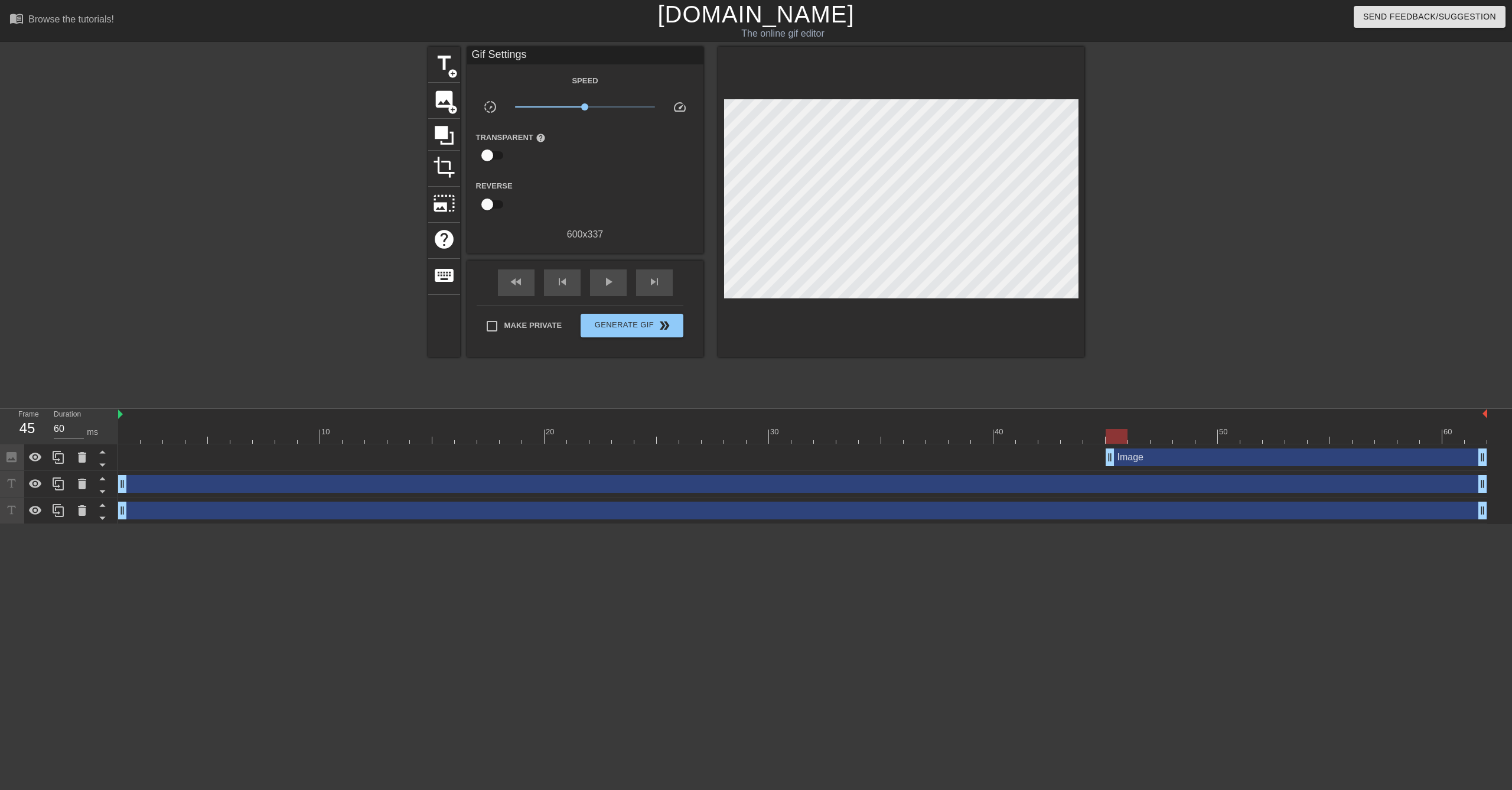
click at [1122, 458] on div "Image drag_handle drag_handle" at bounding box center [1296, 457] width 382 height 18
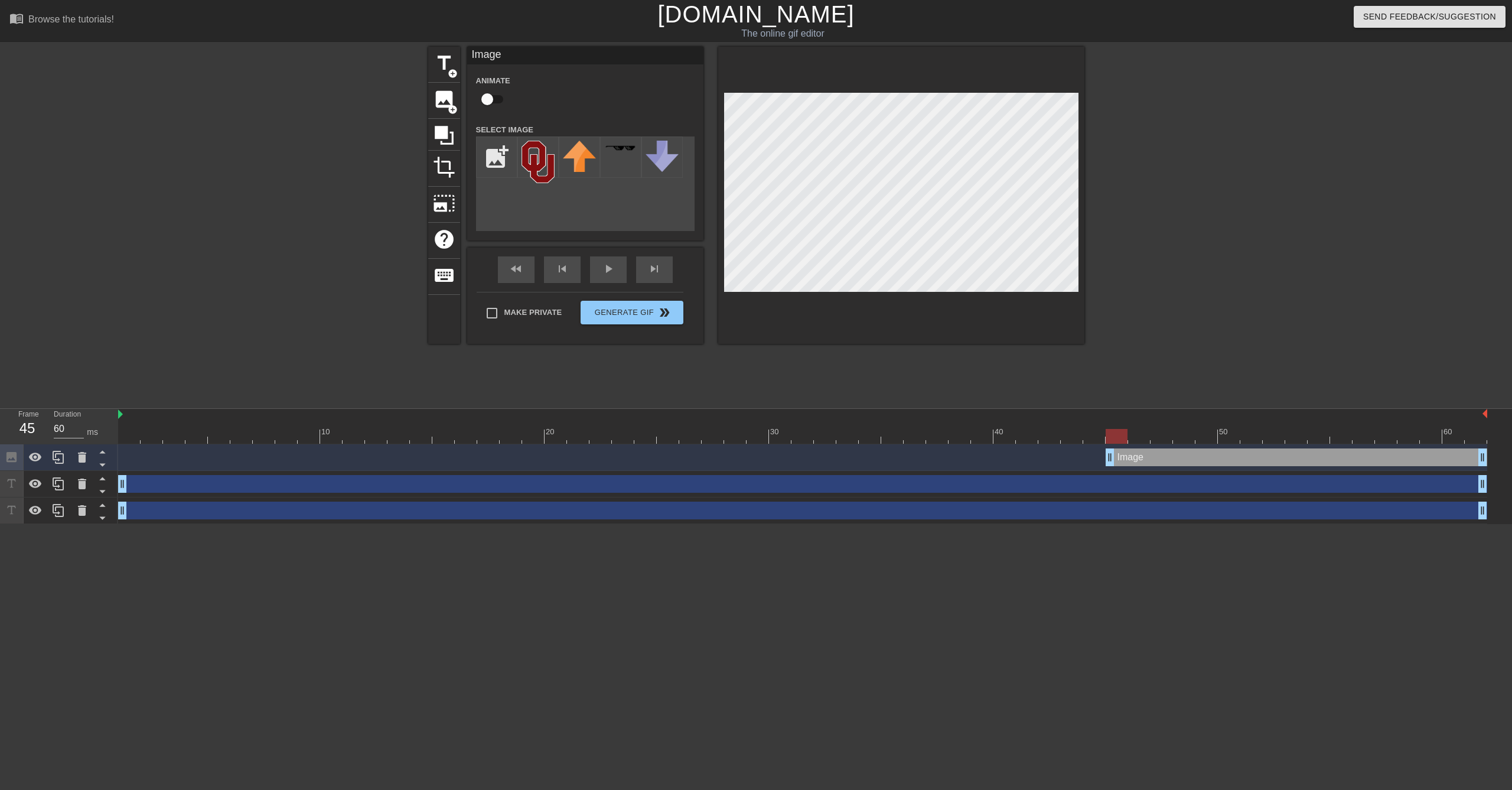
click at [121, 456] on div "Image drag_handle drag_handle" at bounding box center [803, 457] width 1369 height 18
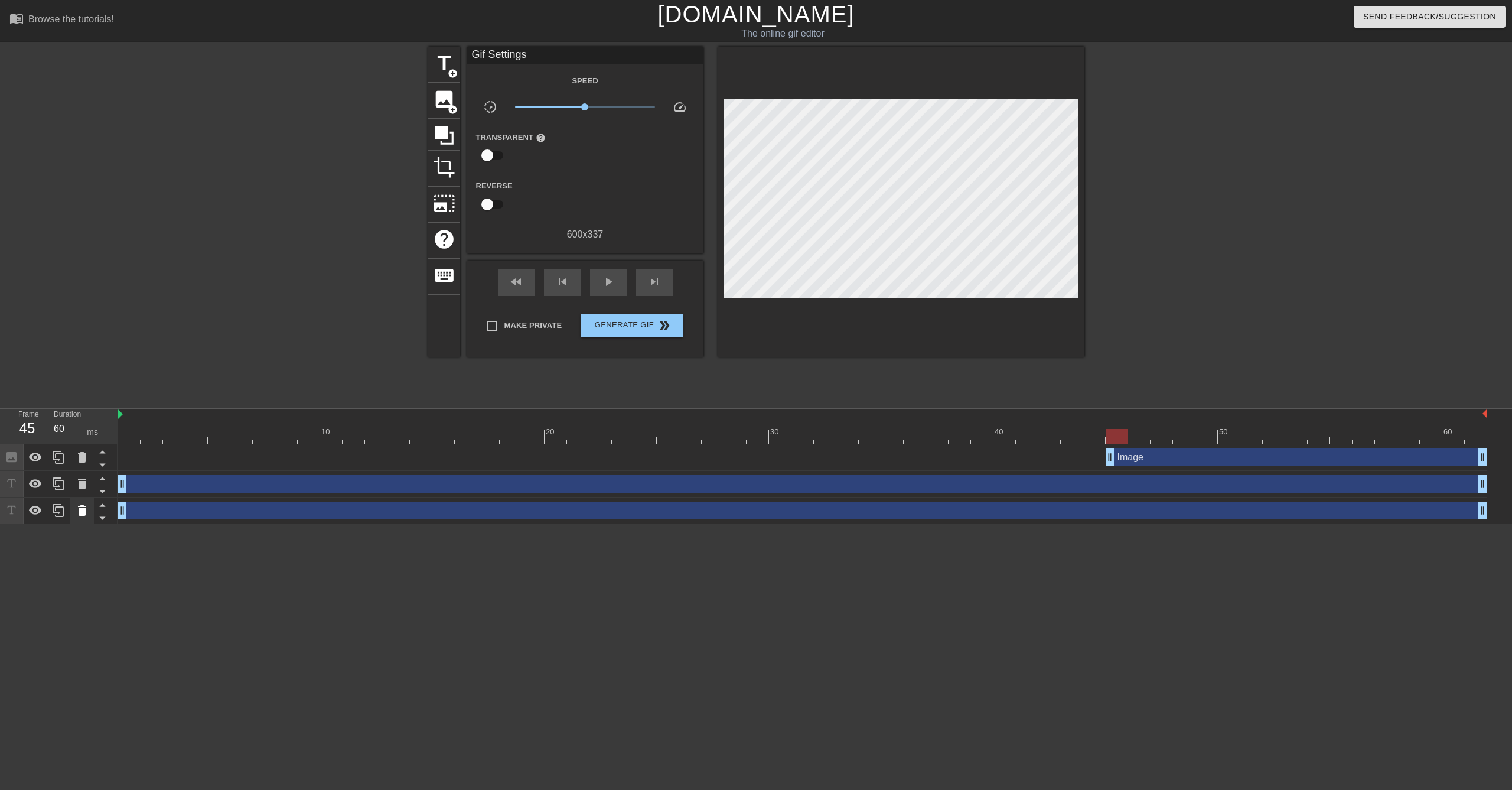
click at [88, 510] on icon at bounding box center [82, 510] width 14 height 14
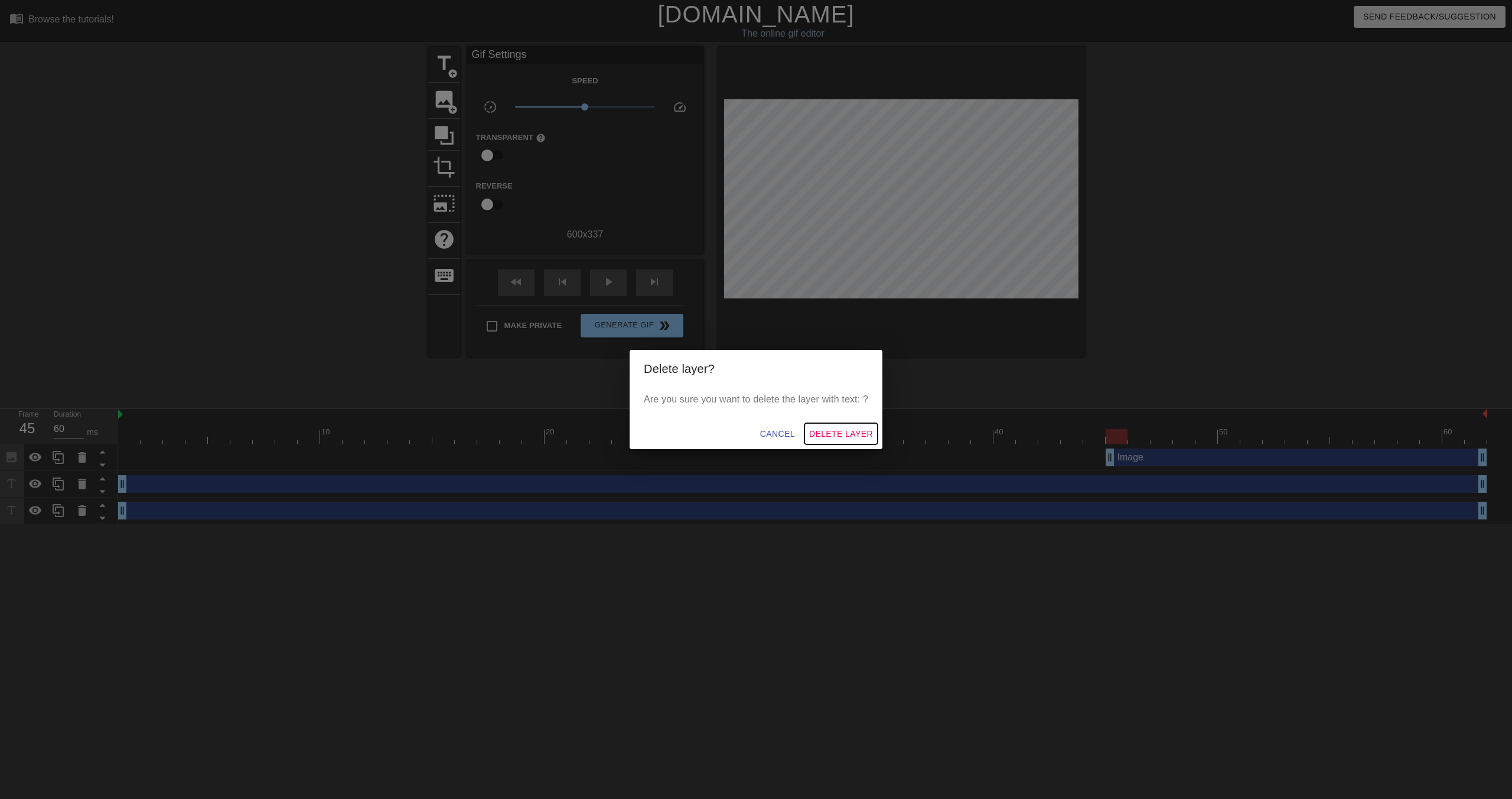
click at [846, 434] on span "Delete Layer" at bounding box center [841, 434] width 64 height 15
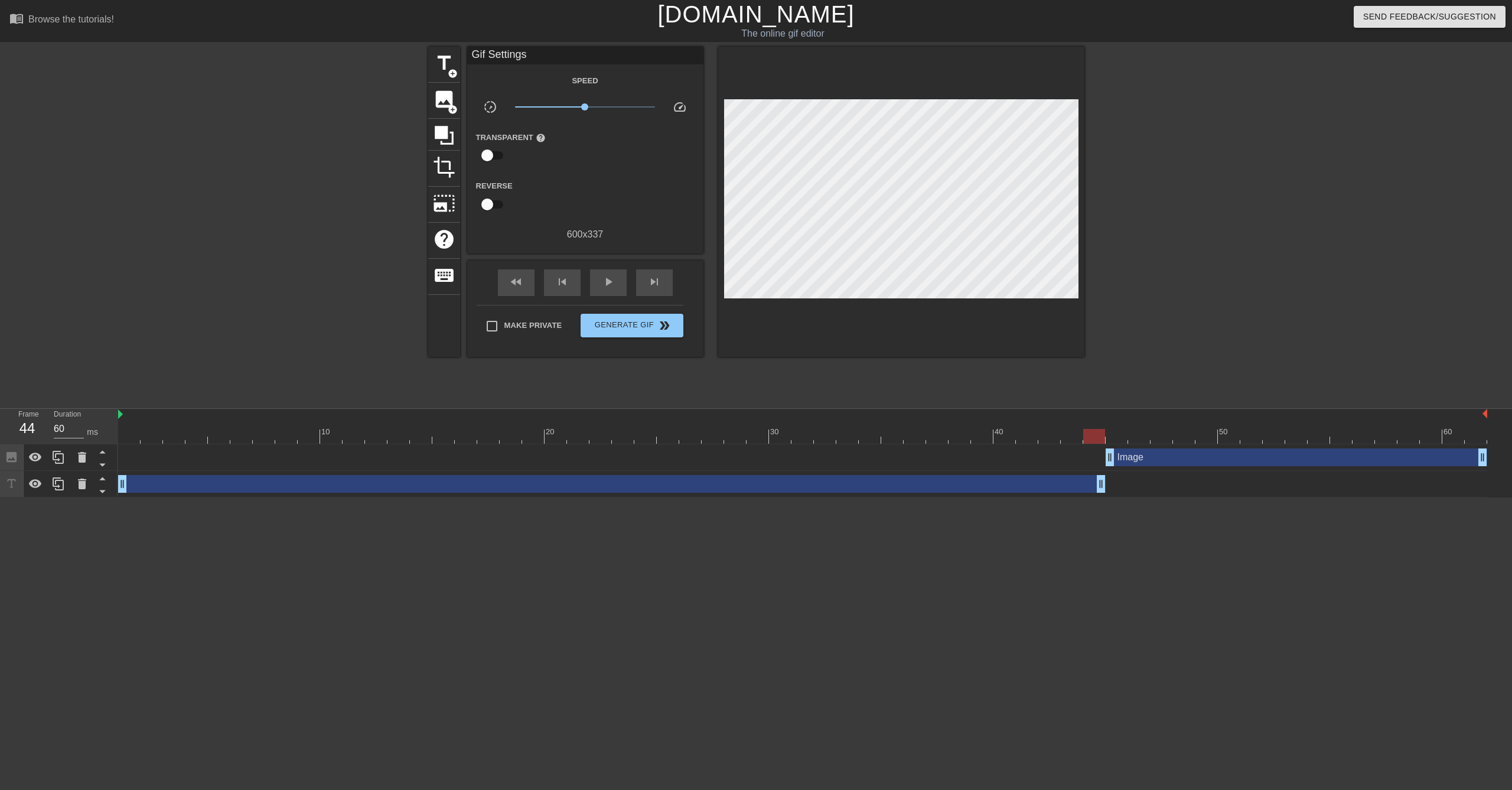
drag, startPoint x: 1481, startPoint y: 483, endPoint x: 1105, endPoint y: 485, distance: 376.0
drag, startPoint x: 1098, startPoint y: 483, endPoint x: 1011, endPoint y: 482, distance: 87.0
drag, startPoint x: 1108, startPoint y: 453, endPoint x: 1024, endPoint y: 452, distance: 84.0
click at [19, 479] on div at bounding box center [12, 484] width 24 height 26
click at [138, 485] on div "drag_handle drag_handle" at bounding box center [567, 484] width 898 height 18
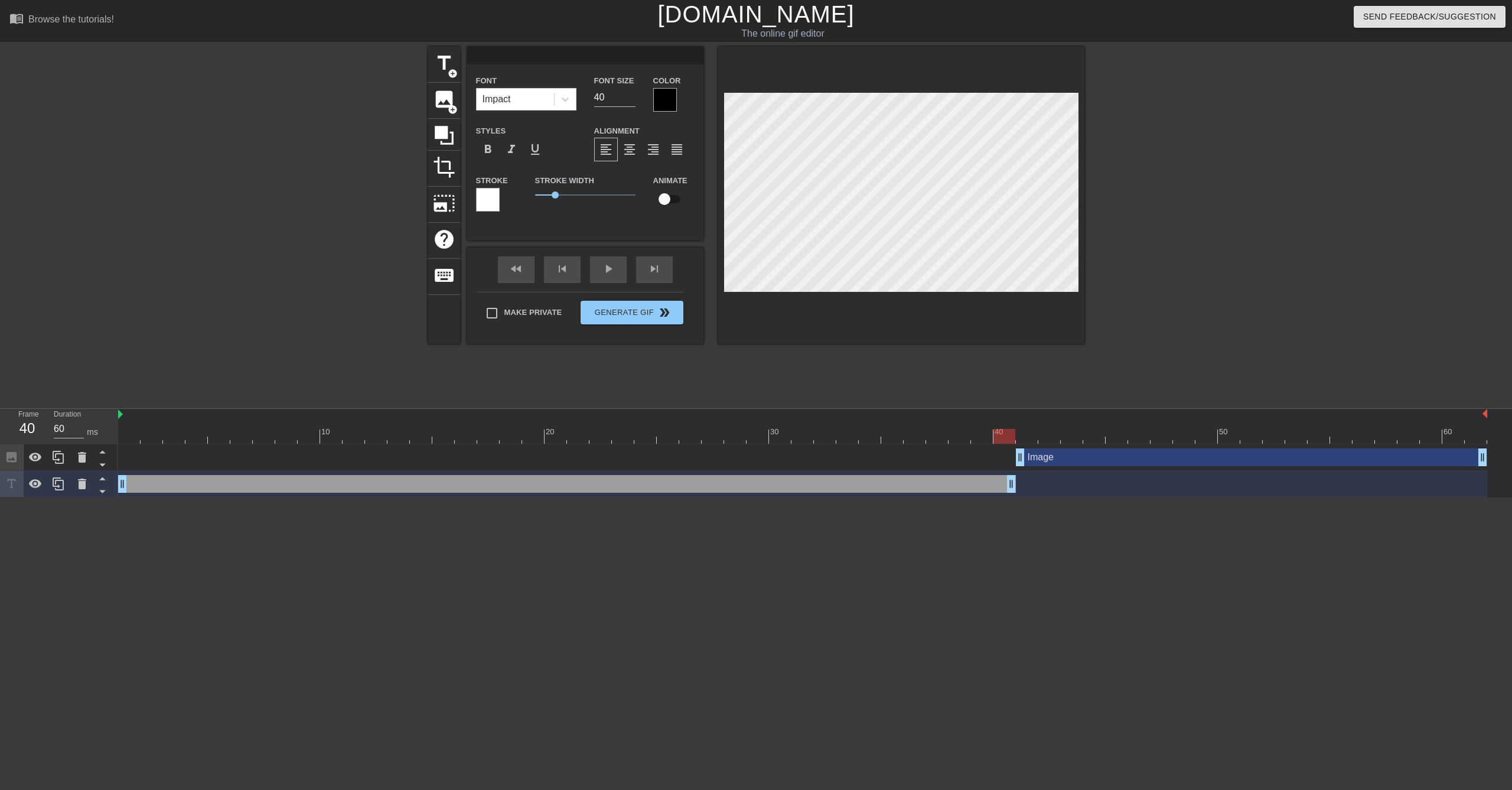
type input "E"
type textarea "E"
type input "Ed"
type textarea "Ed"
type input "Edd"
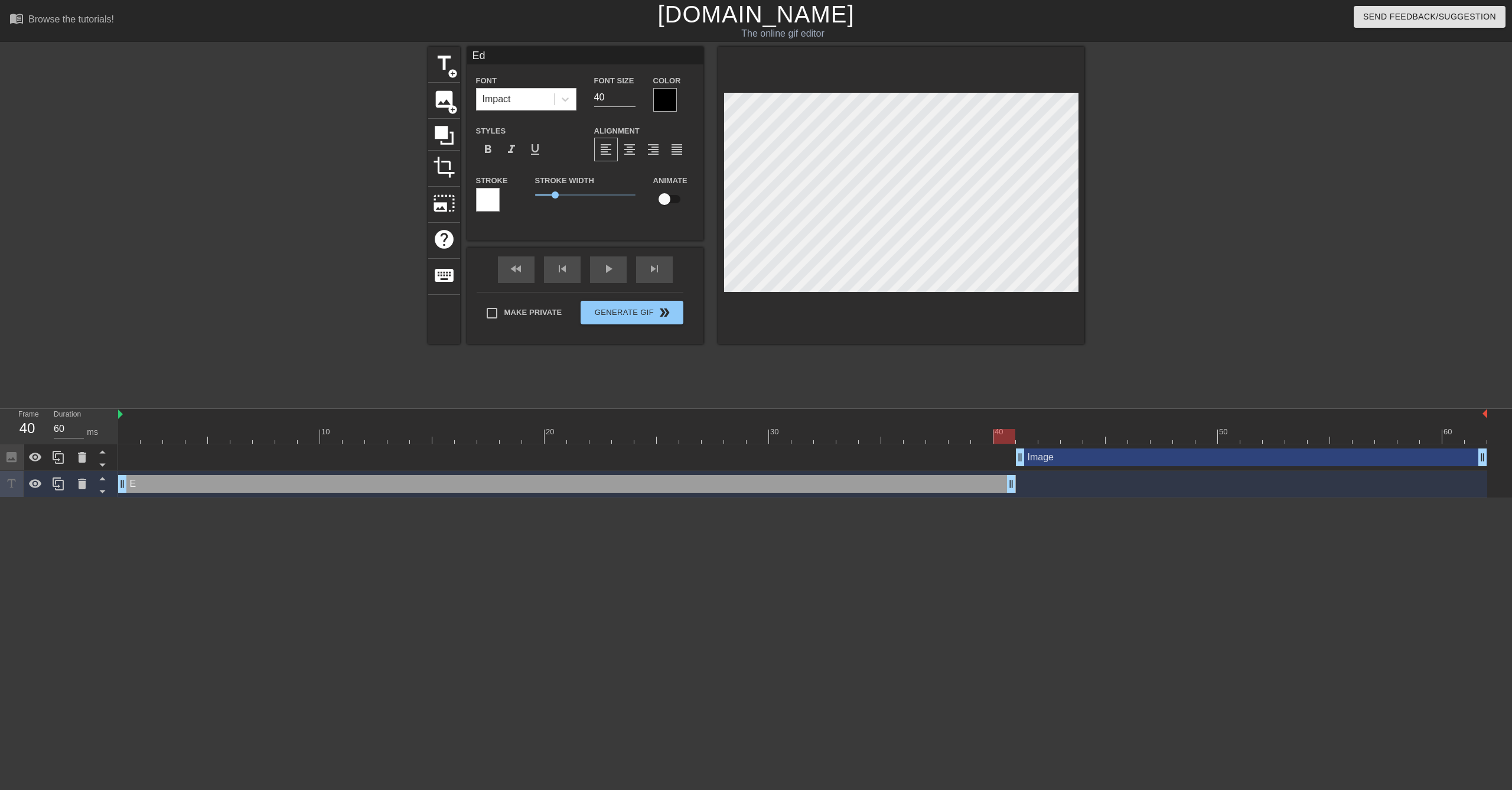
type textarea "Edd"
type input "Eddi"
type textarea "Eddi"
type input "[PERSON_NAME]"
type textarea "[PERSON_NAME]"
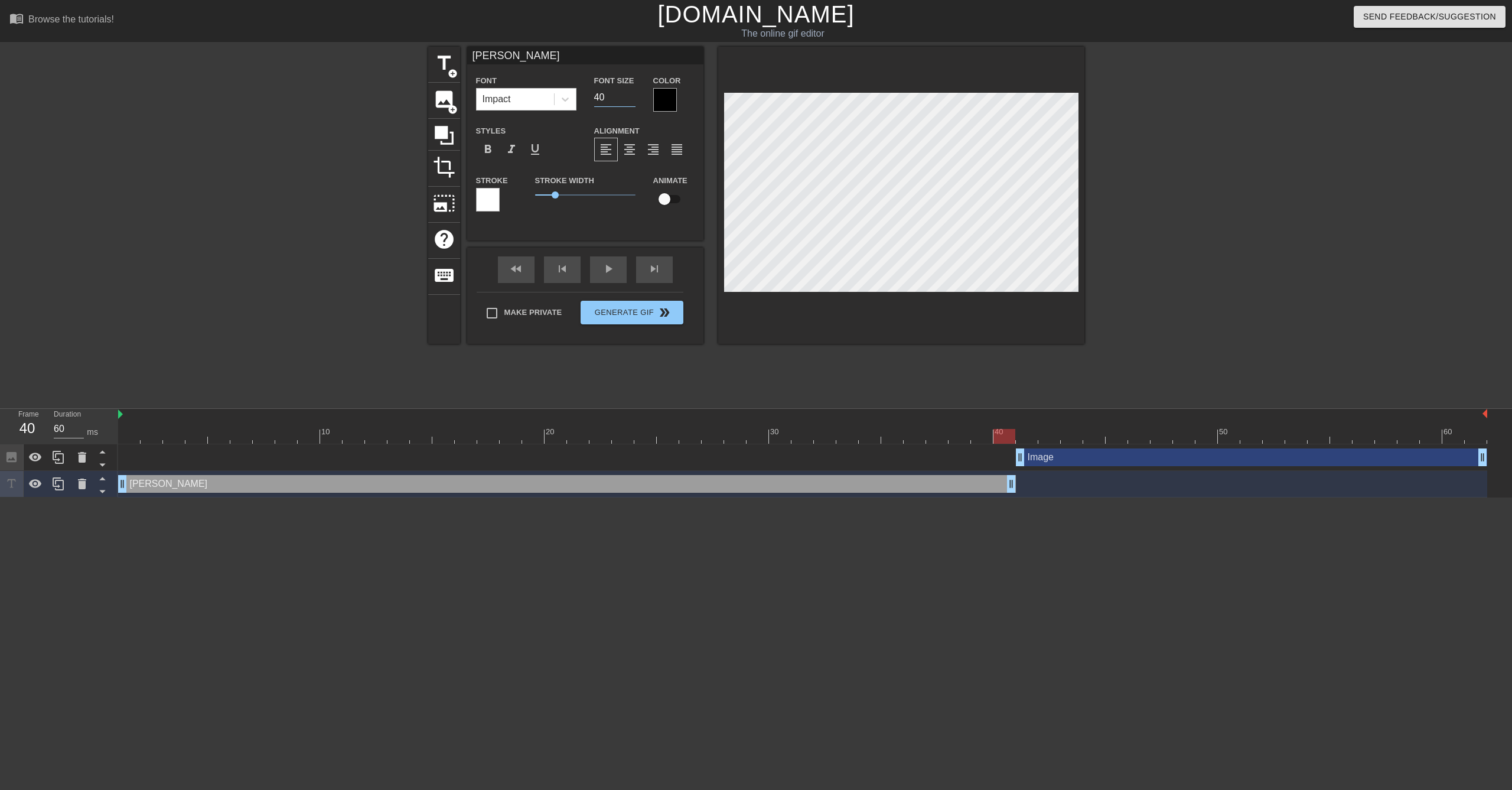
drag, startPoint x: 616, startPoint y: 97, endPoint x: 578, endPoint y: 89, distance: 38.8
click at [578, 89] on div "Font Impact Font Size 40 Color" at bounding box center [586, 93] width 236 height 39
type input "12"
type input "[PERSON_NAME]"
type textarea "[PERSON_NAME]"
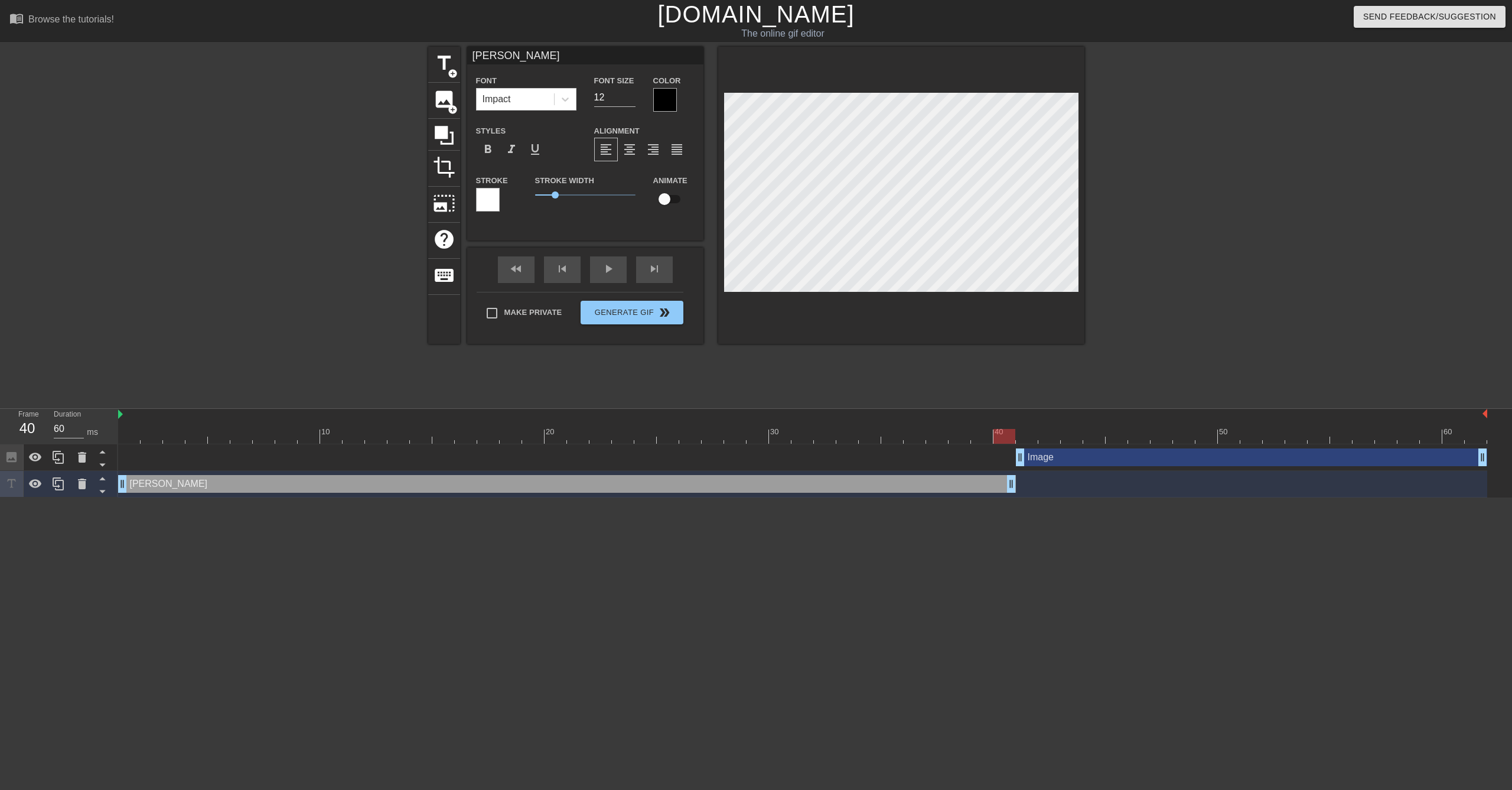
type input "Eie"
type textarea "Eie"
type input "Ee"
type textarea "Ee"
type input "E"
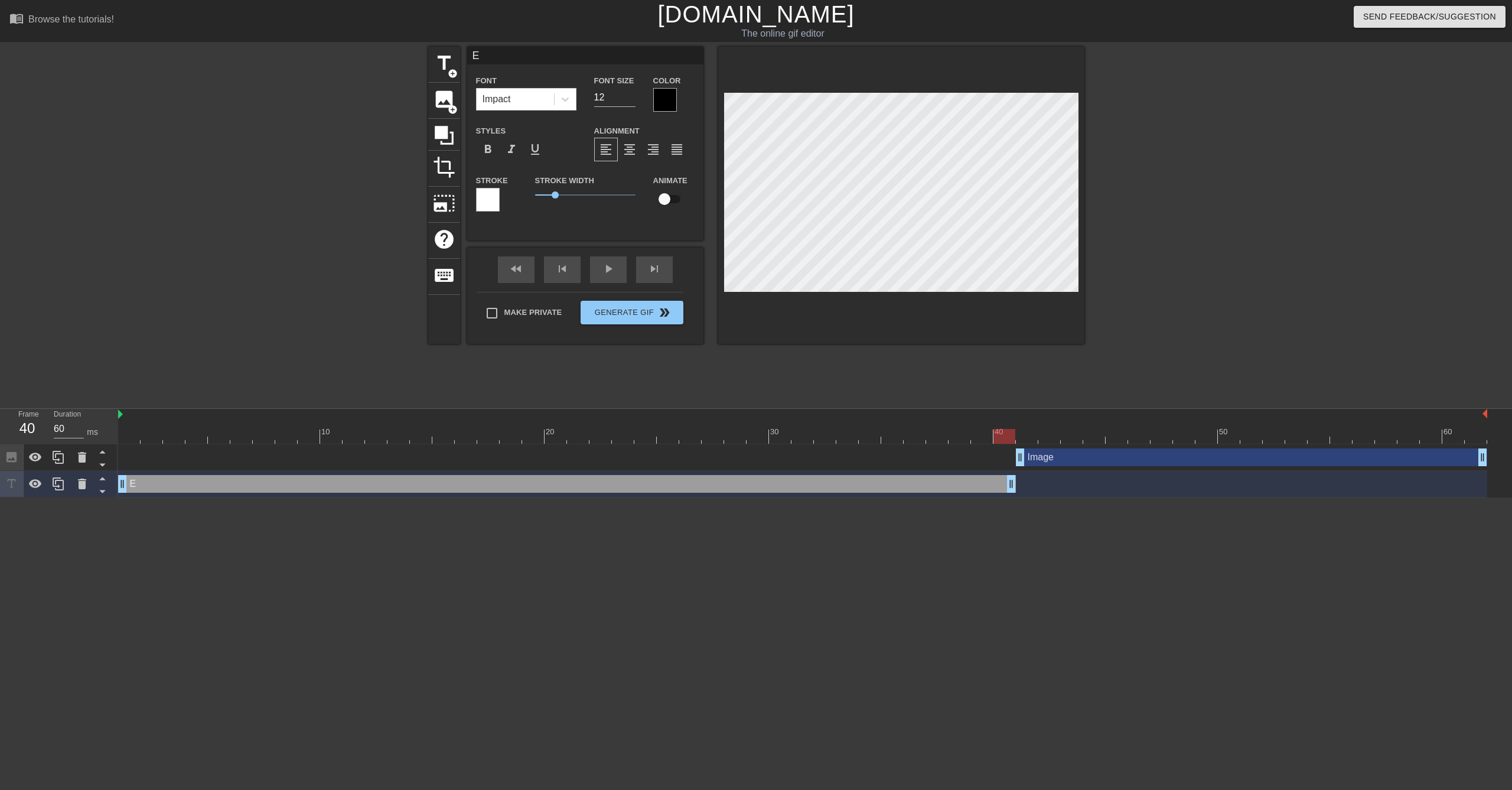
type textarea "E"
drag, startPoint x: 743, startPoint y: 653, endPoint x: 262, endPoint y: 523, distance: 498.3
click at [742, 498] on html "menu_book Browse the tutorials! [DOMAIN_NAME] The online gif editor Send Feedba…" at bounding box center [756, 249] width 1512 height 498
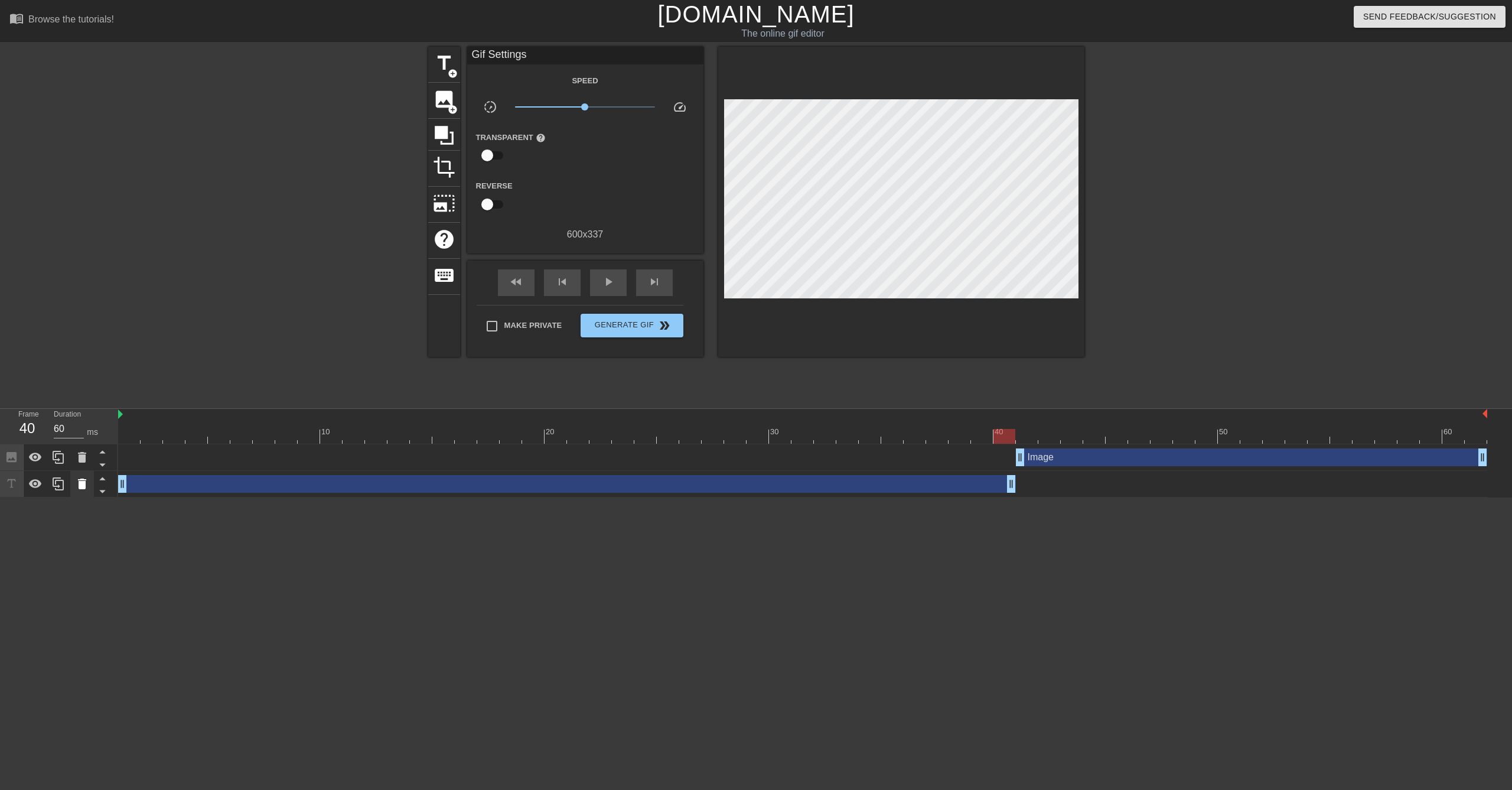
click at [81, 487] on icon at bounding box center [82, 484] width 8 height 11
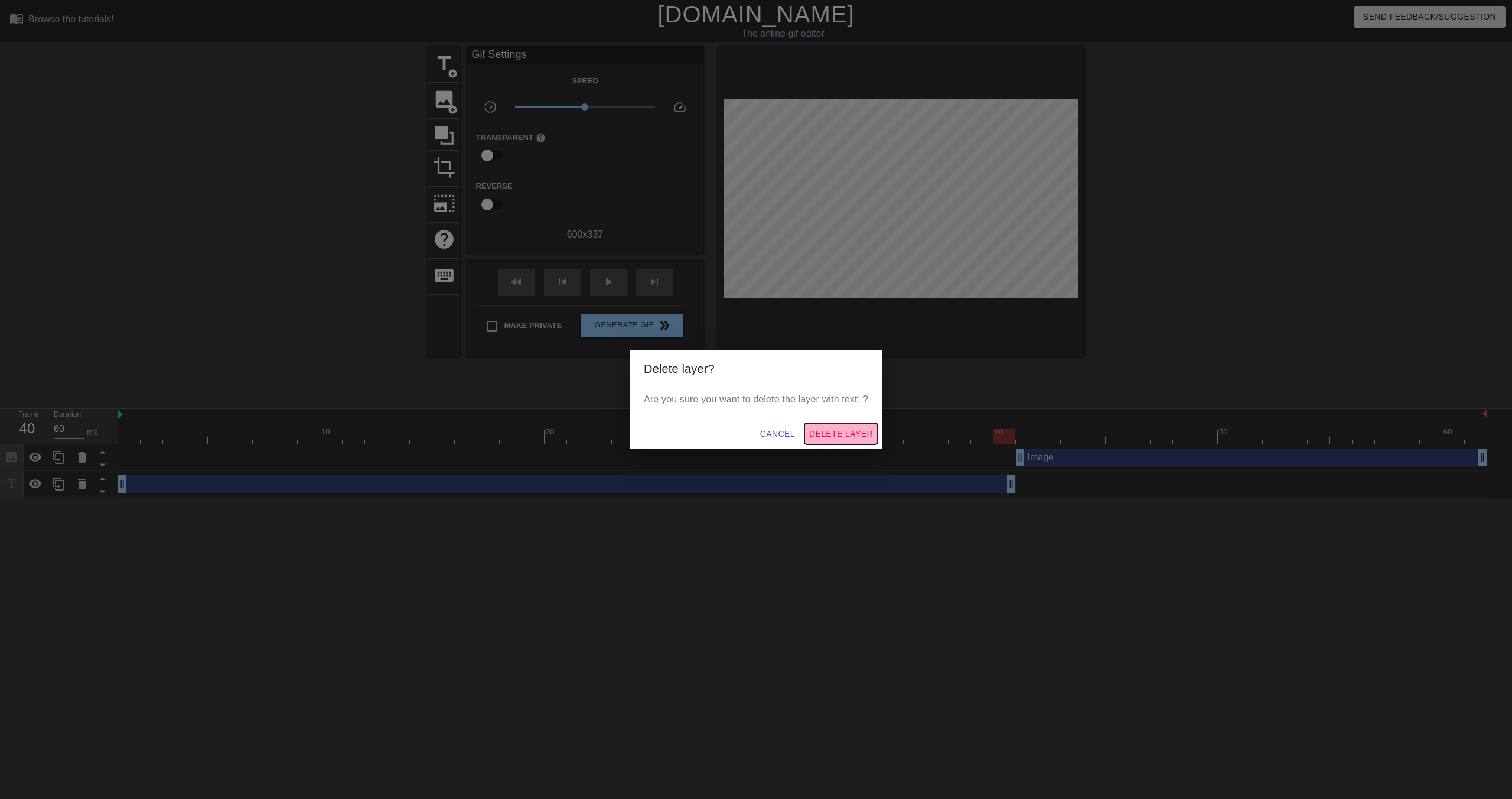
click at [824, 433] on span "Delete Layer" at bounding box center [841, 434] width 64 height 15
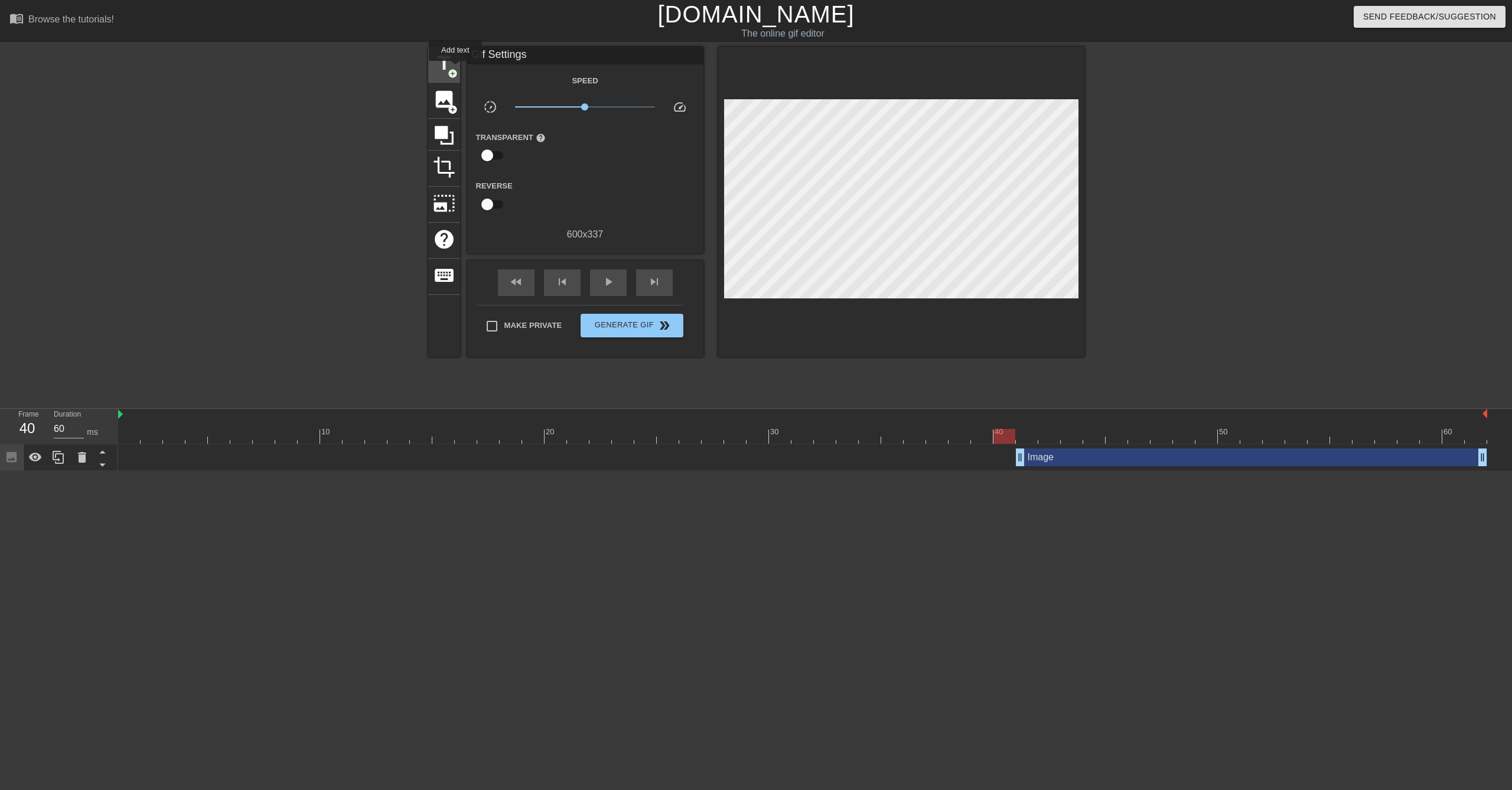
click at [455, 69] on span "add_circle" at bounding box center [452, 73] width 10 height 10
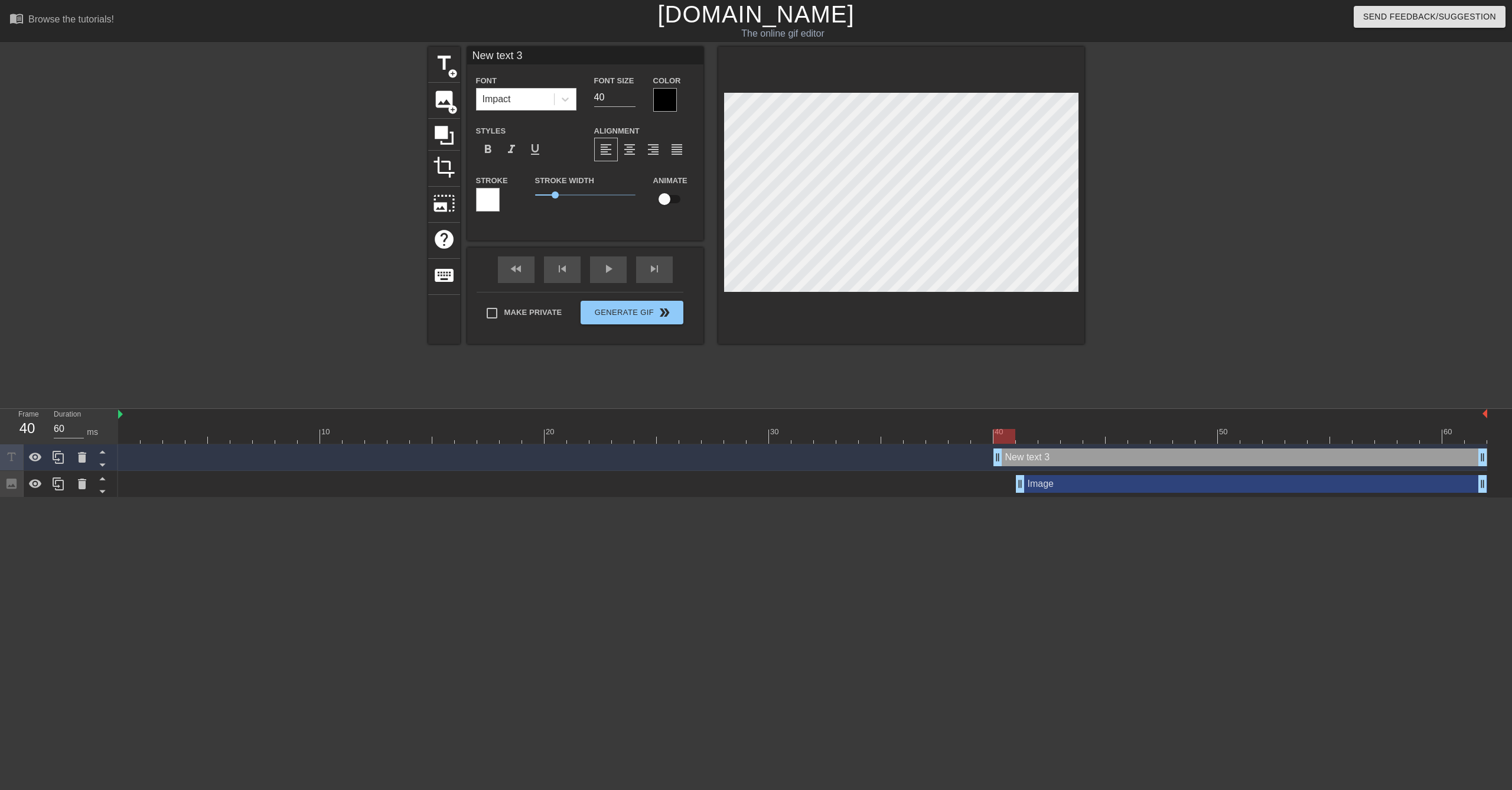
scroll to position [2, 2]
type input "N"
type textarea "N"
type input "E"
type textarea "E"
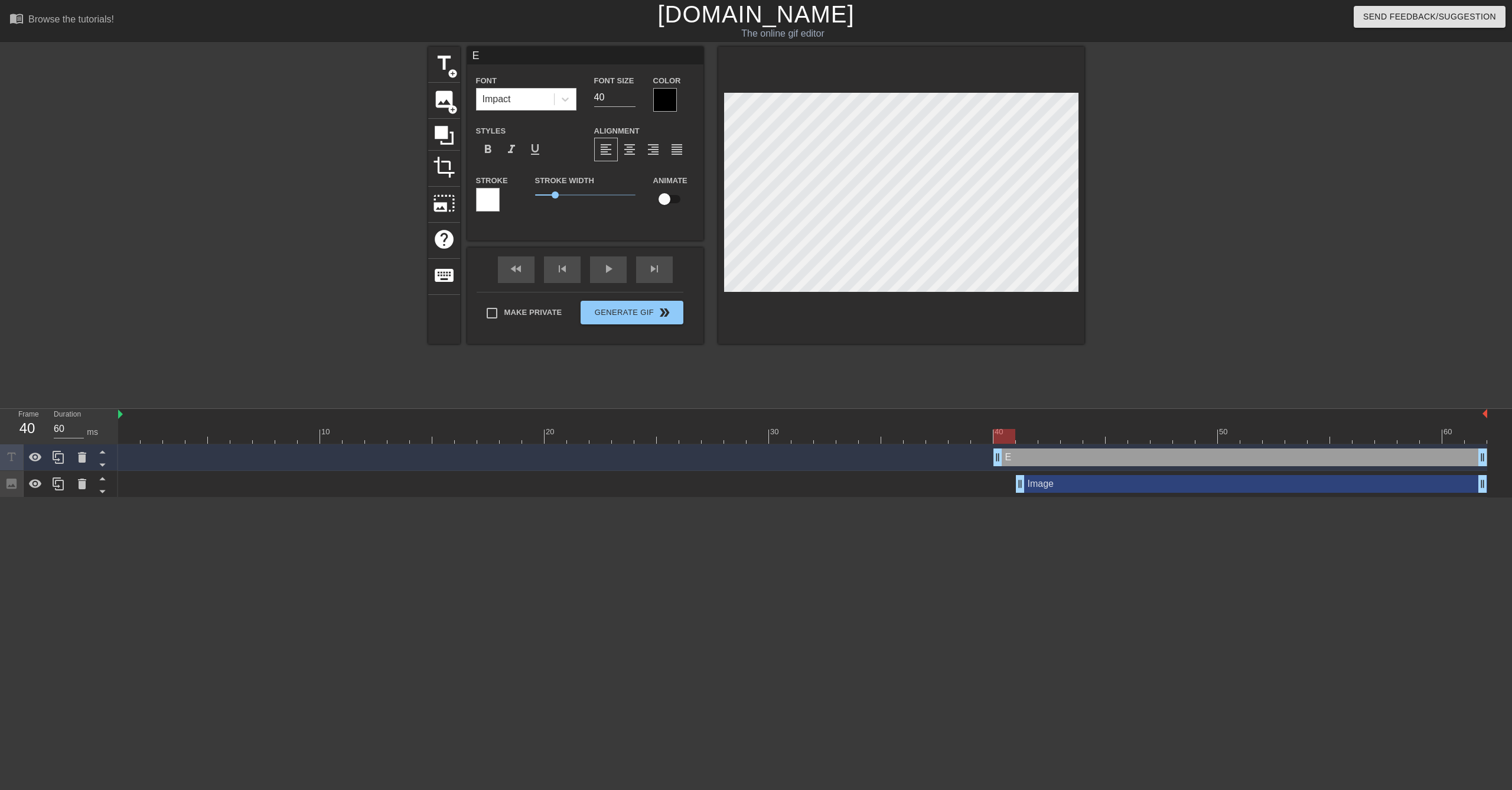
type input "Ed"
type textarea "Ed"
type input "Edd"
type textarea "Edd"
type input "Eddi"
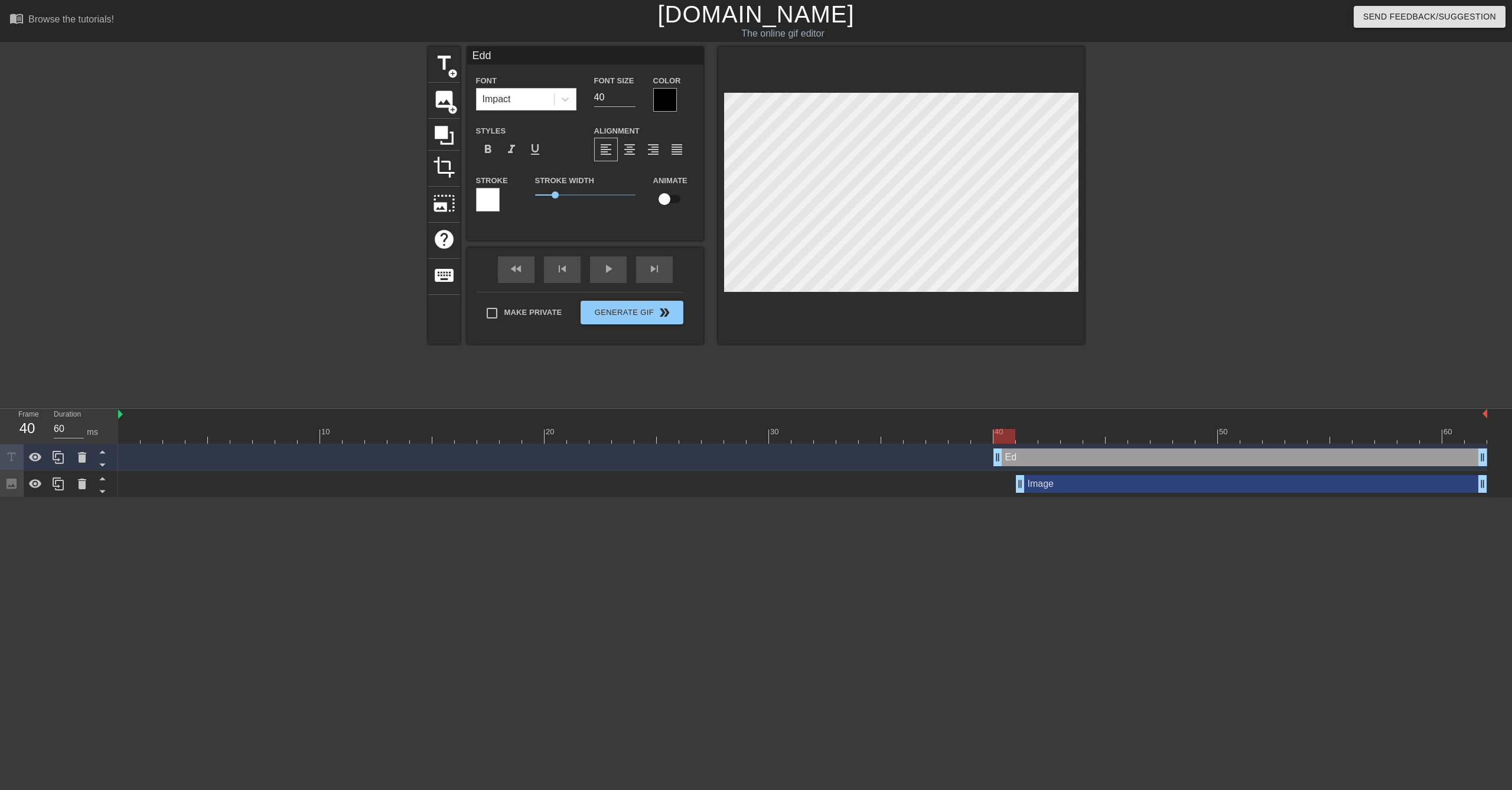
type textarea "Eddi"
type input "[PERSON_NAME]"
type textarea "[PERSON_NAME]"
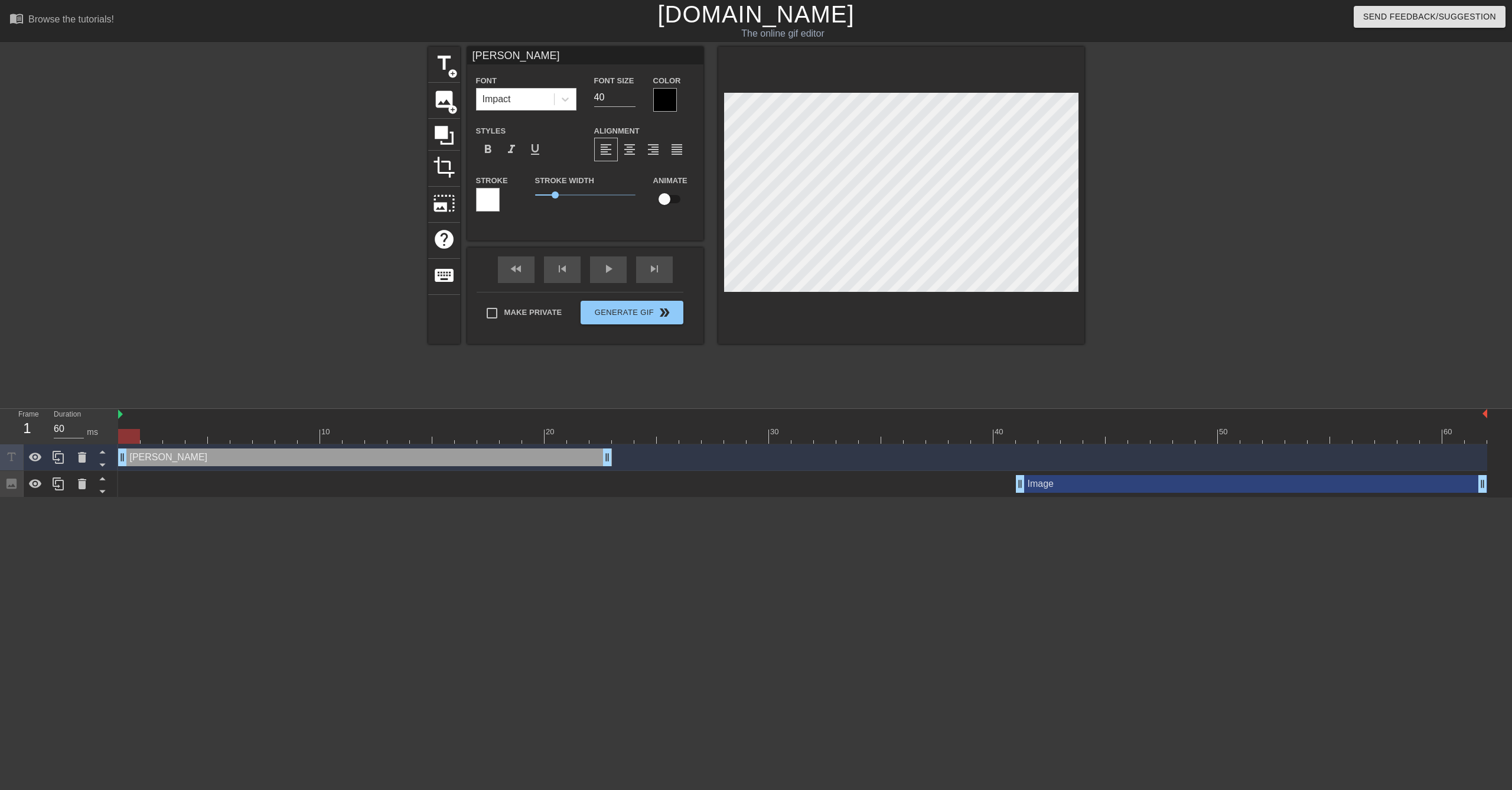
drag, startPoint x: 1042, startPoint y: 461, endPoint x: 150, endPoint y: 424, distance: 892.8
click at [150, 424] on div "10 20 30 40 50 60 [PERSON_NAME] drag_handle drag_handle Image drag_handle drag_…" at bounding box center [815, 453] width 1394 height 89
drag, startPoint x: 607, startPoint y: 457, endPoint x: 1006, endPoint y: 471, distance: 399.2
click at [1006, 471] on div "[PERSON_NAME] drag_handle drag_handle Image drag_handle drag_handle" at bounding box center [815, 471] width 1394 height 53
click at [609, 273] on div "play_arrow" at bounding box center [608, 270] width 36 height 26
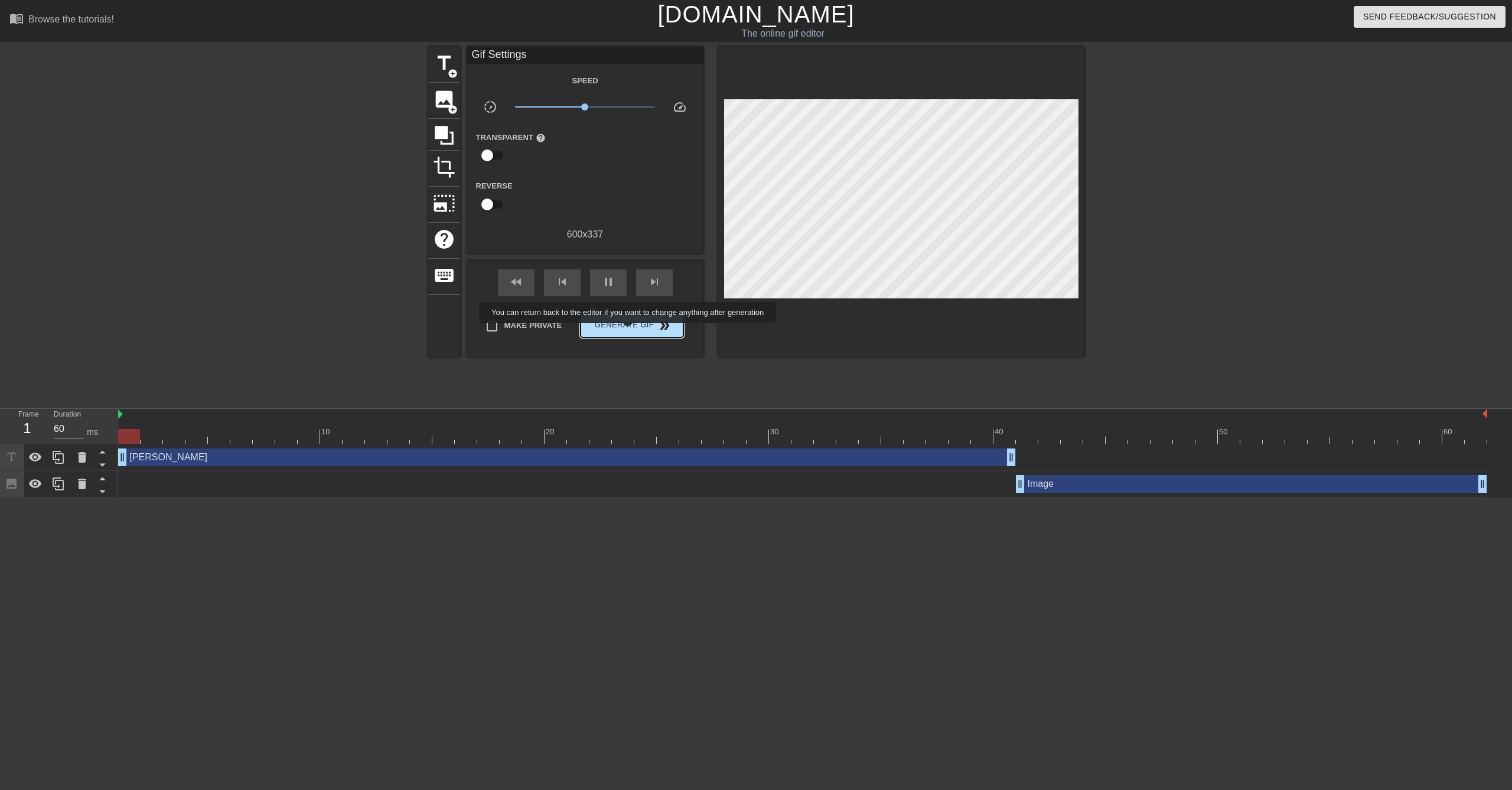
click at [629, 329] on span "Generate Gif double_arrow" at bounding box center [632, 325] width 93 height 14
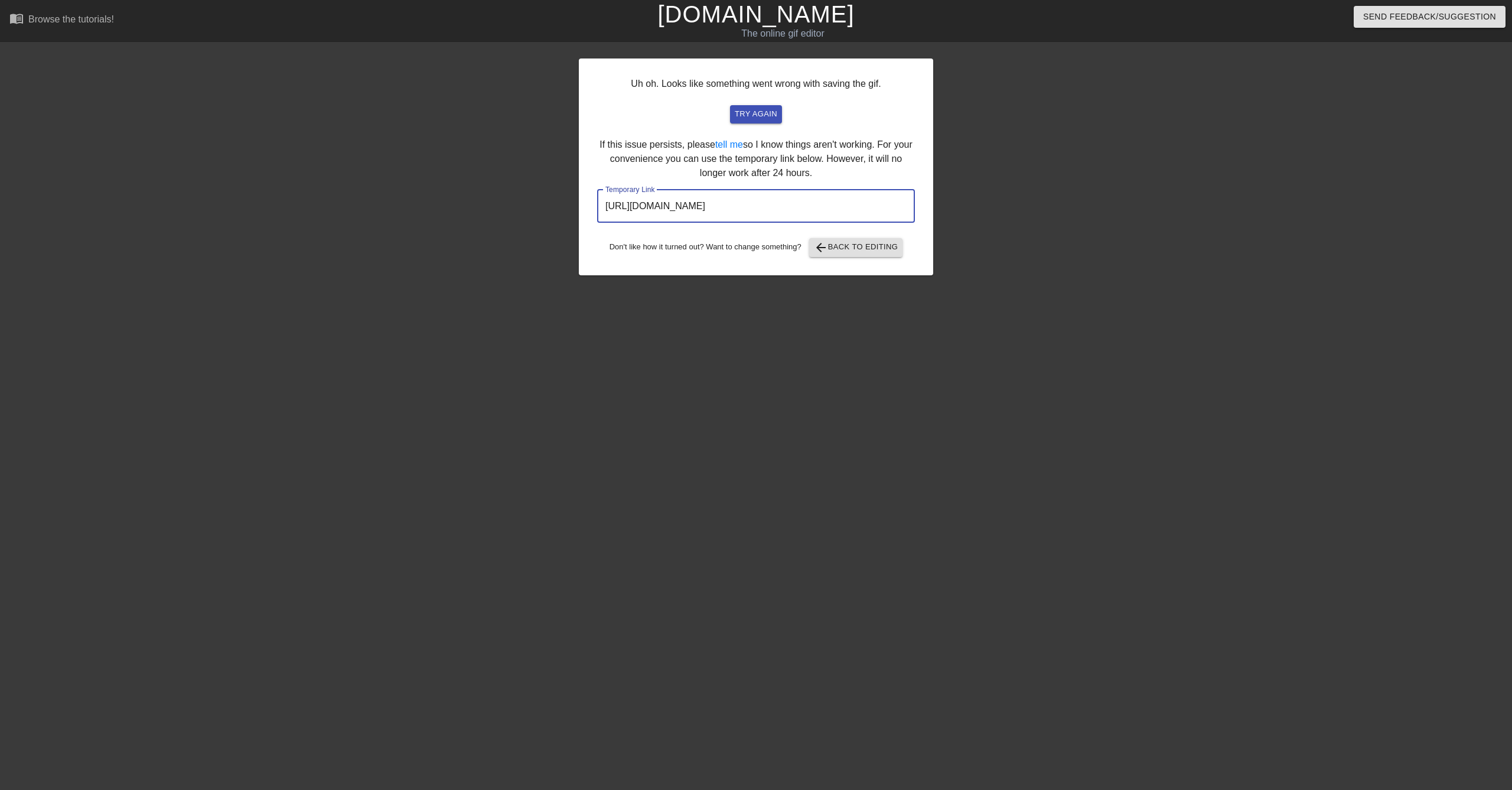
click at [791, 212] on input "[URL][DOMAIN_NAME]" at bounding box center [756, 206] width 318 height 33
drag, startPoint x: 864, startPoint y: 207, endPoint x: 534, endPoint y: 196, distance: 330.2
click at [528, 193] on div "Uh oh. Looks like something went wrong with saving the gif. try again If this i…" at bounding box center [756, 223] width 1512 height 355
